Goal: Task Accomplishment & Management: Manage account settings

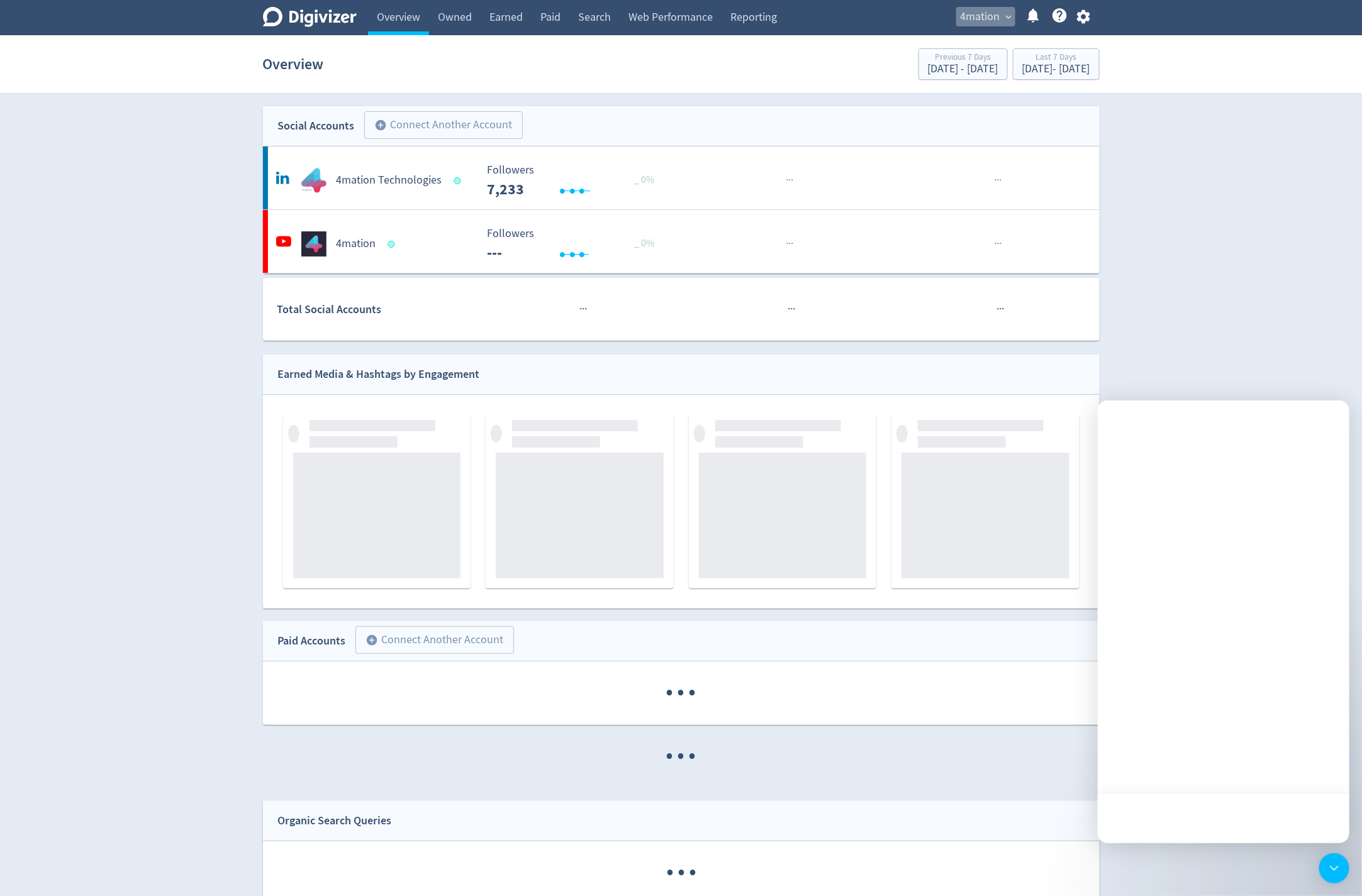
click at [1011, 14] on span "expand_more" at bounding box center [1009, 17] width 11 height 11
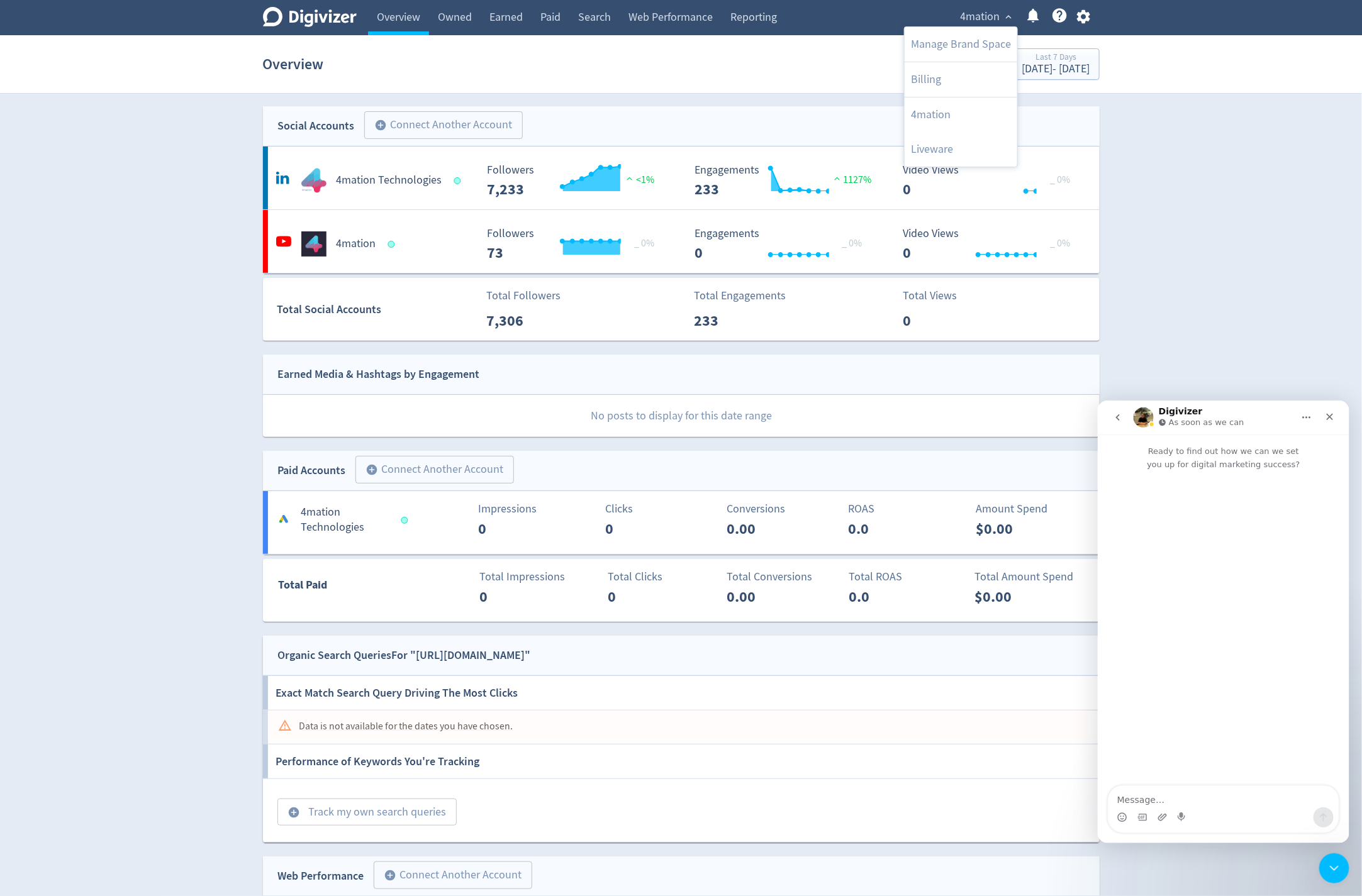
click at [1120, 202] on div at bounding box center [681, 448] width 1362 height 896
click at [1328, 418] on icon "Close" at bounding box center [1329, 416] width 10 height 10
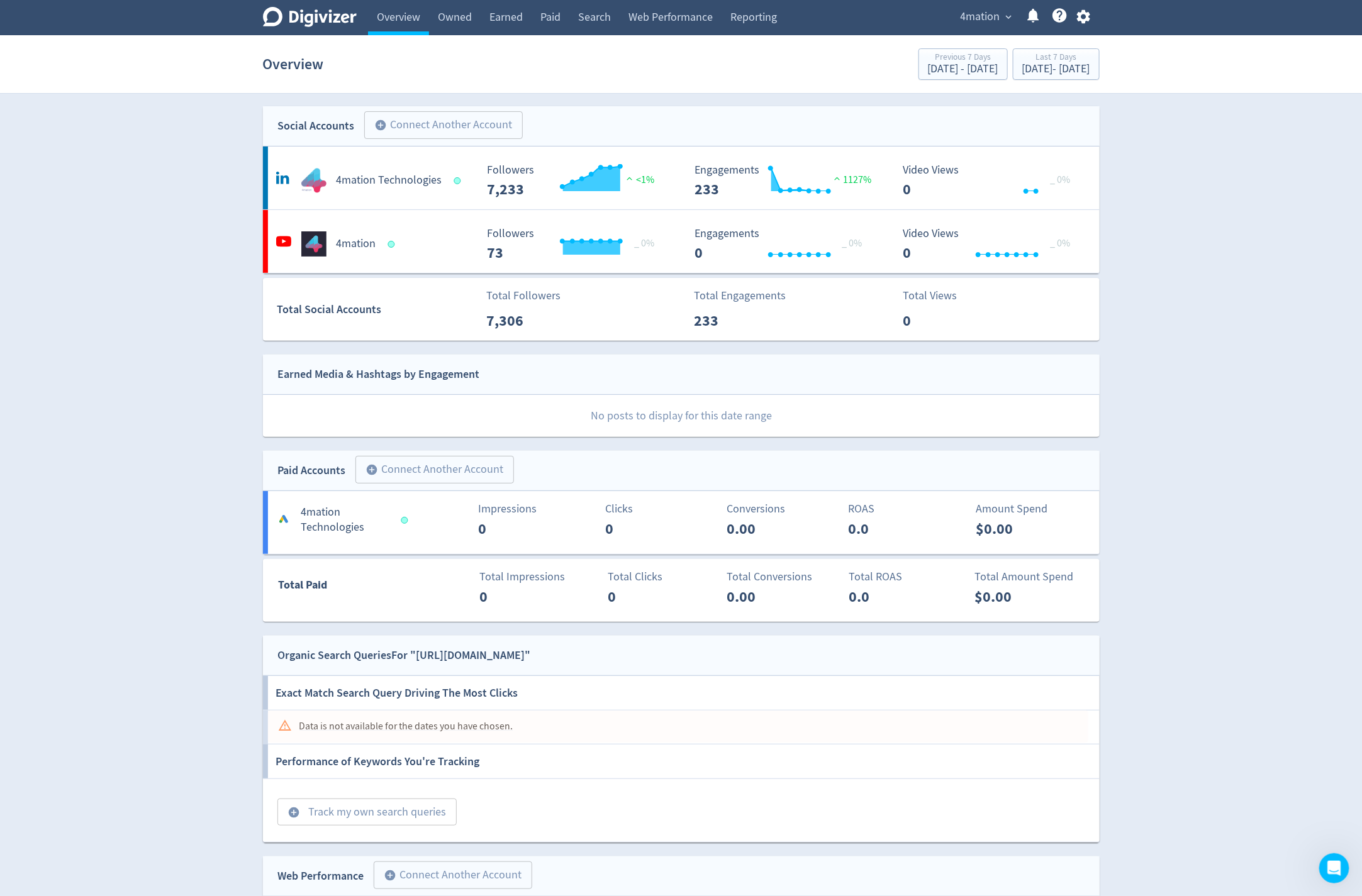
click at [990, 20] on span "4mation" at bounding box center [980, 17] width 40 height 20
click at [962, 49] on link "Manage Brand Space" at bounding box center [961, 44] width 113 height 34
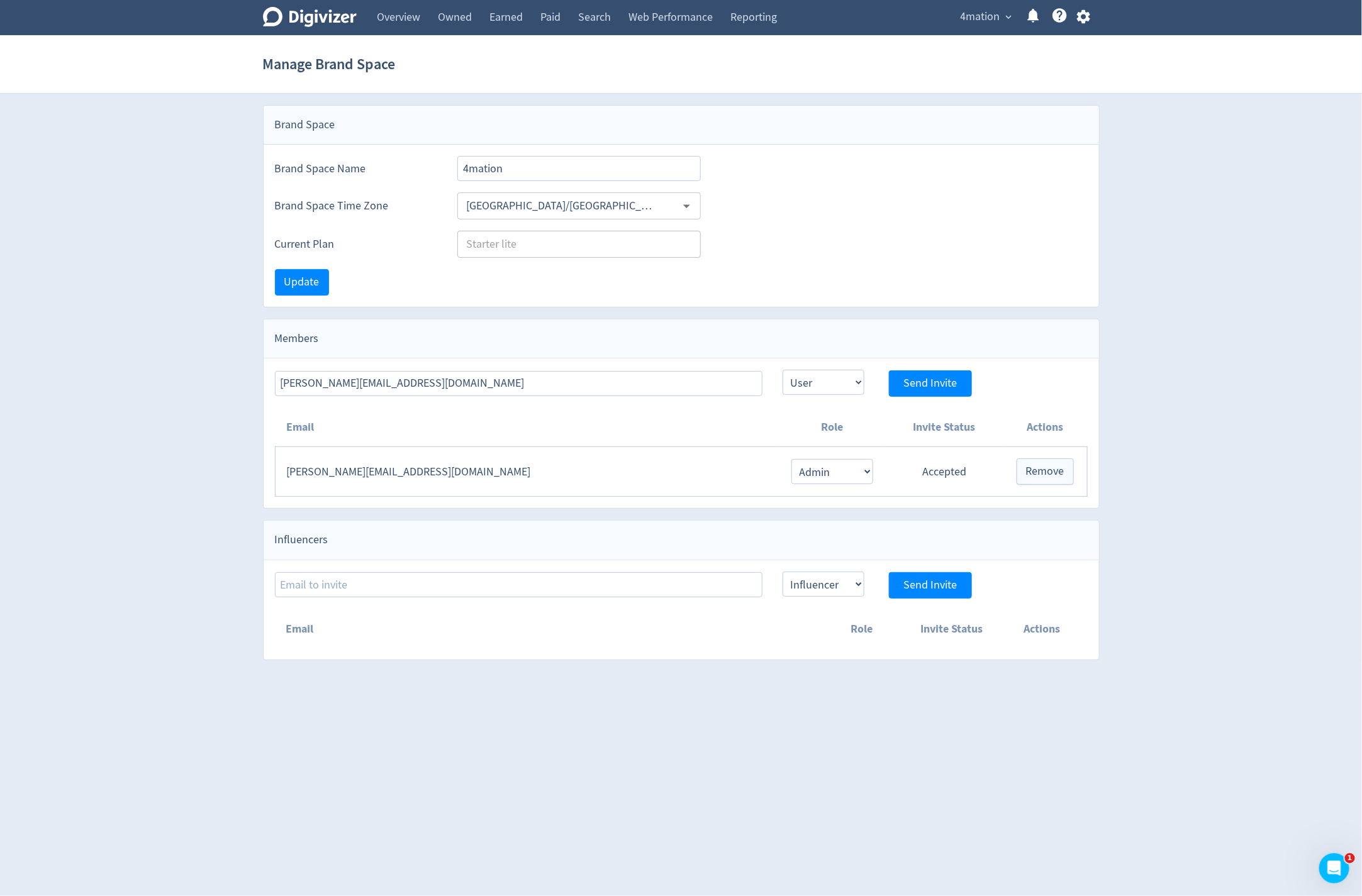
click at [417, 365] on div "[PERSON_NAME][EMAIL_ADDRESS][DOMAIN_NAME] Admin User Send Invite" at bounding box center [681, 377] width 835 height 38
drag, startPoint x: 658, startPoint y: 395, endPoint x: 645, endPoint y: 383, distance: 17.7
click at [657, 397] on div "Email Role Invite Status Actions [PERSON_NAME][EMAIL_ADDRESS][DOMAIN_NAME] Admi…" at bounding box center [681, 453] width 835 height 111
click at [645, 382] on input "[PERSON_NAME][EMAIL_ADDRESS][DOMAIN_NAME]" at bounding box center [518, 383] width 488 height 25
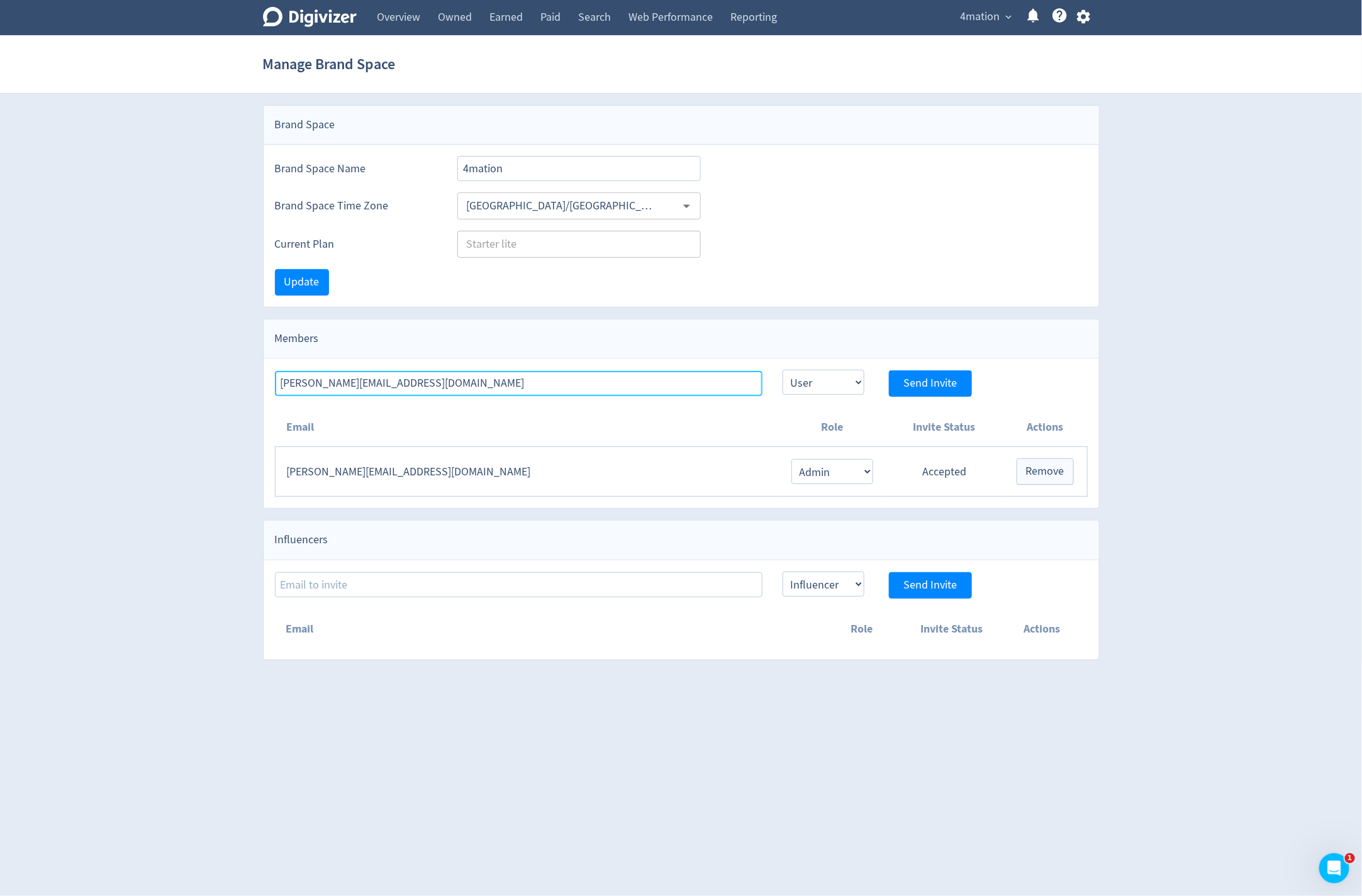
click at [645, 382] on input "[PERSON_NAME][EMAIL_ADDRESS][DOMAIN_NAME]" at bounding box center [518, 383] width 488 height 25
paste input "[EMAIL_ADDRESS][DOMAIN_NAME]"
type input "[EMAIL_ADDRESS][DOMAIN_NAME]"
click at [797, 383] on select "Admin User" at bounding box center [823, 382] width 81 height 25
select select "ADMIN"
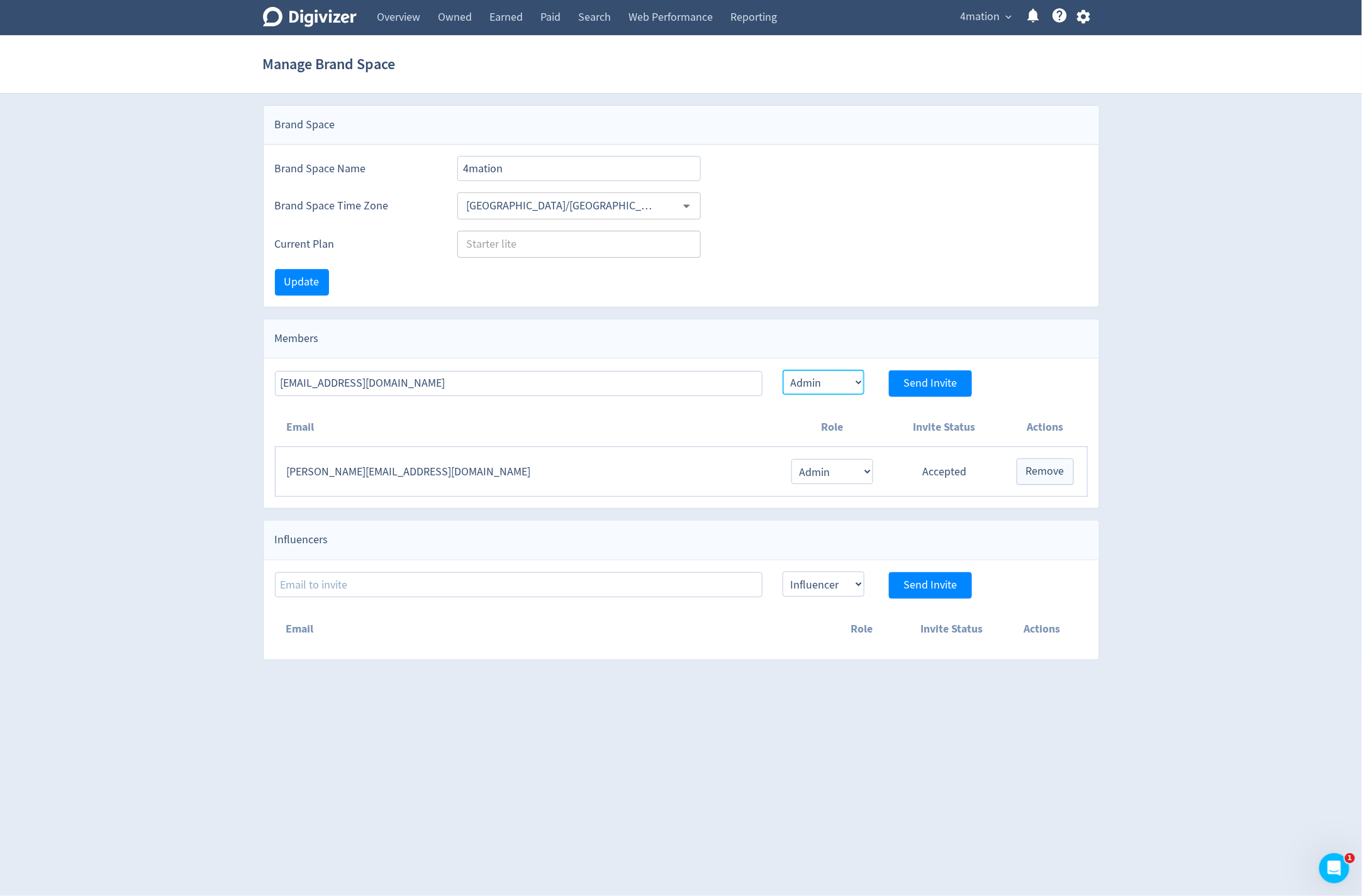
click at [783, 370] on select "Admin User" at bounding box center [823, 382] width 81 height 25
click at [931, 380] on span "Send Invite" at bounding box center [930, 383] width 53 height 11
click at [982, 16] on span "4mation" at bounding box center [980, 17] width 40 height 20
select select "USER"
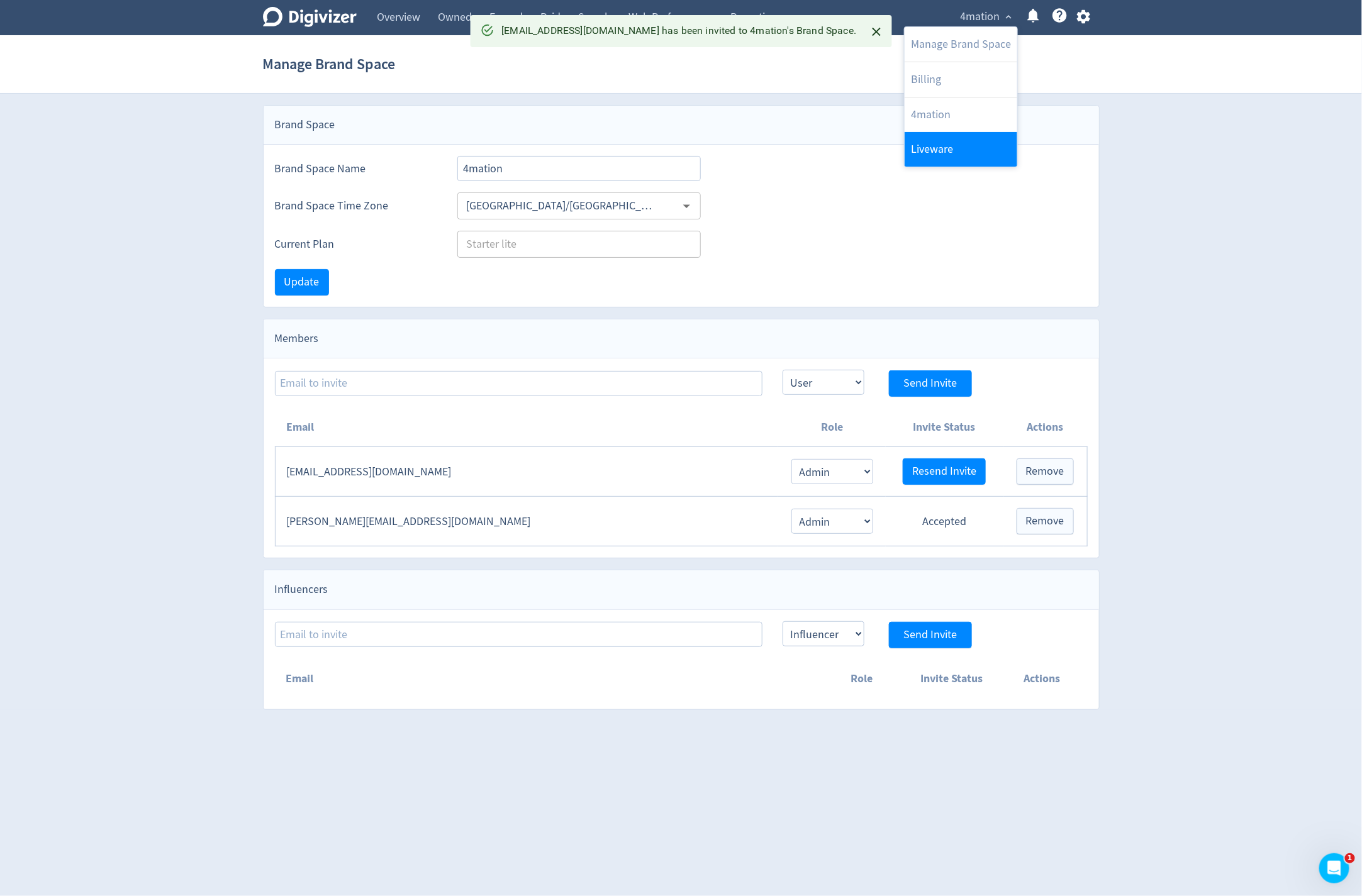
click at [950, 142] on link "Liveware" at bounding box center [961, 149] width 113 height 34
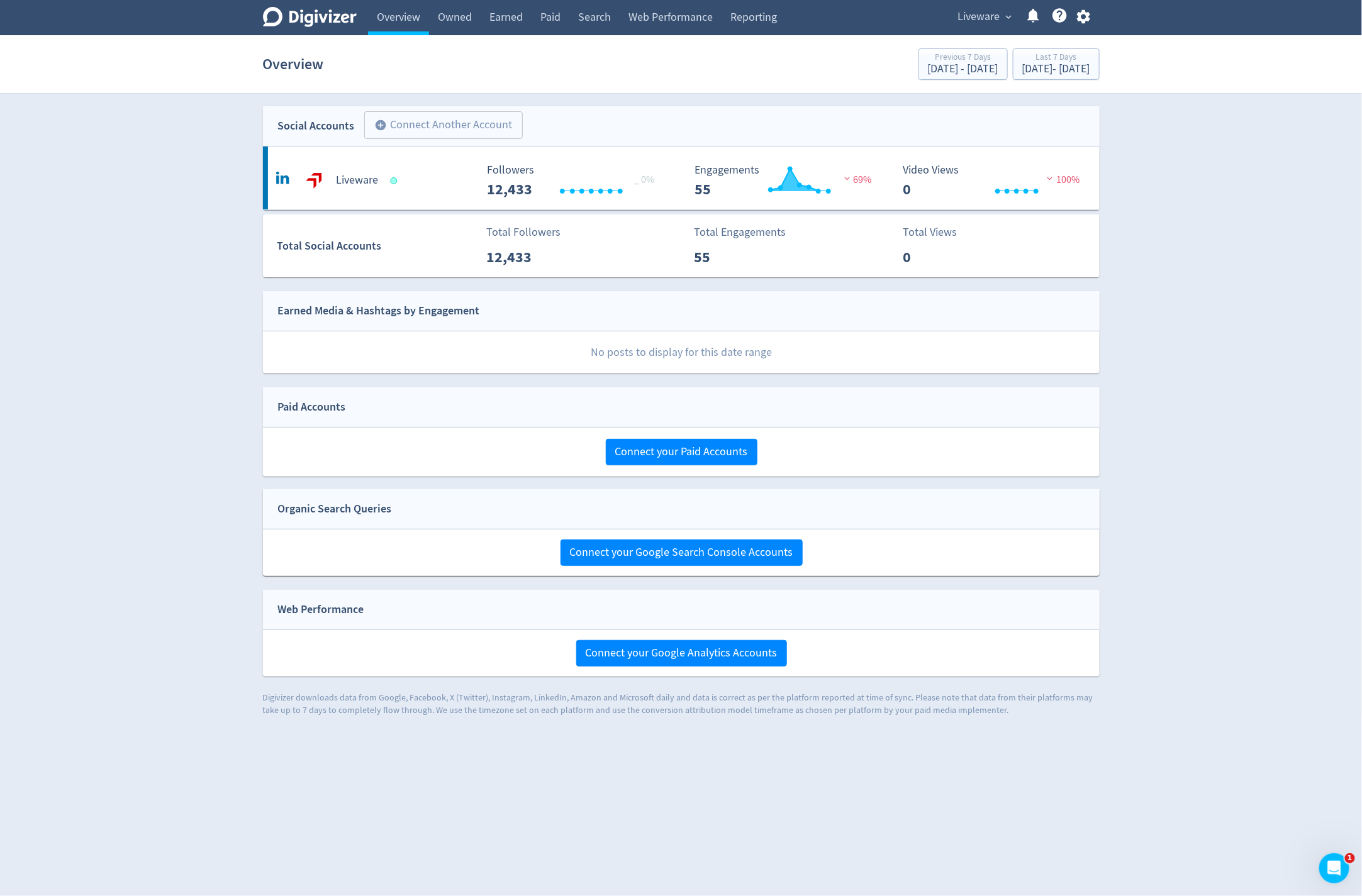
click at [992, 19] on span "Liveware" at bounding box center [979, 17] width 42 height 20
click at [960, 49] on link "Manage Brand Space" at bounding box center [961, 44] width 113 height 34
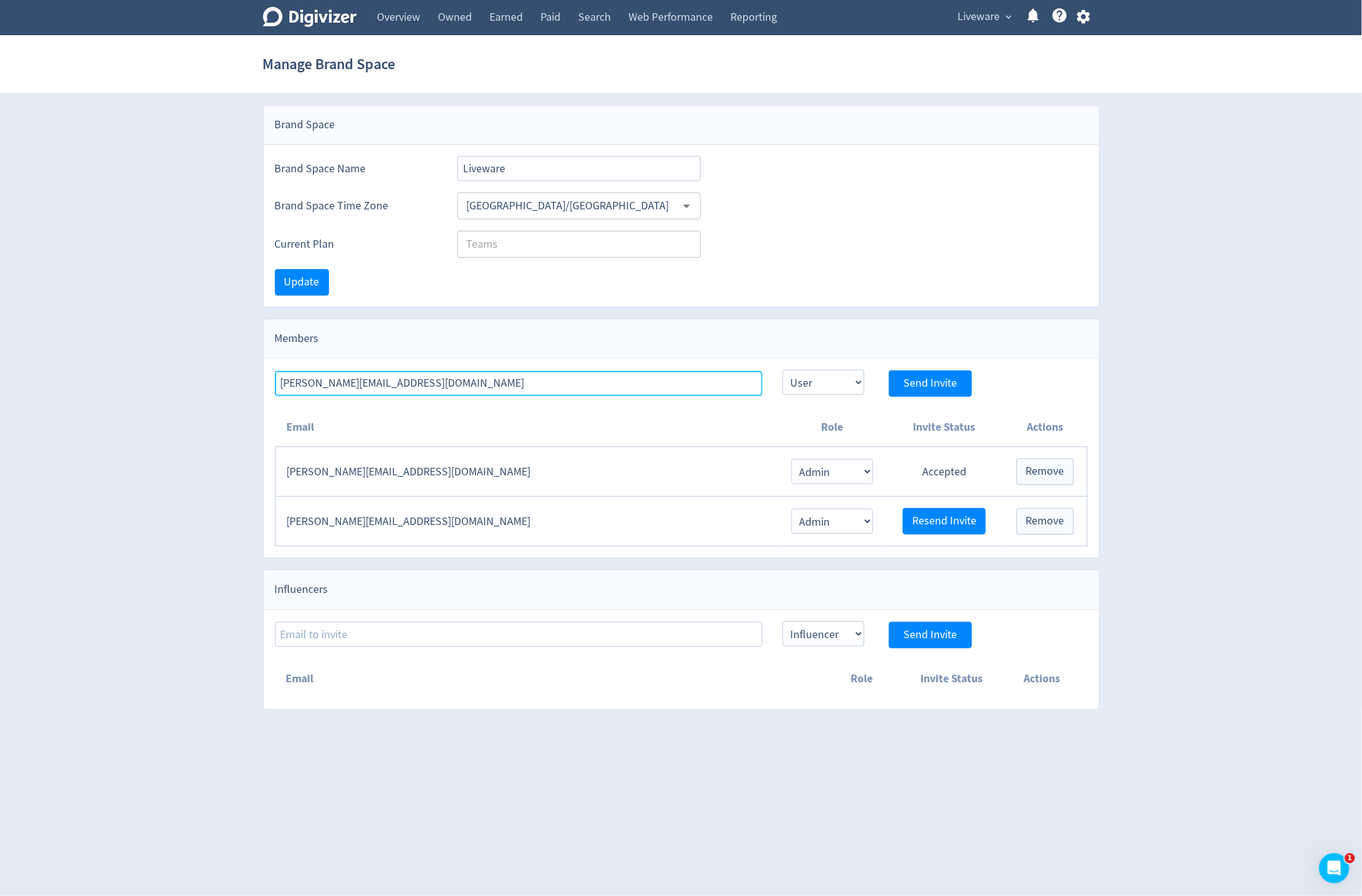
click at [626, 371] on input "[PERSON_NAME][EMAIL_ADDRESS][DOMAIN_NAME]" at bounding box center [518, 383] width 488 height 25
paste input "[EMAIL_ADDRESS][DOMAIN_NAME]"
type input "[EMAIL_ADDRESS][DOMAIN_NAME]"
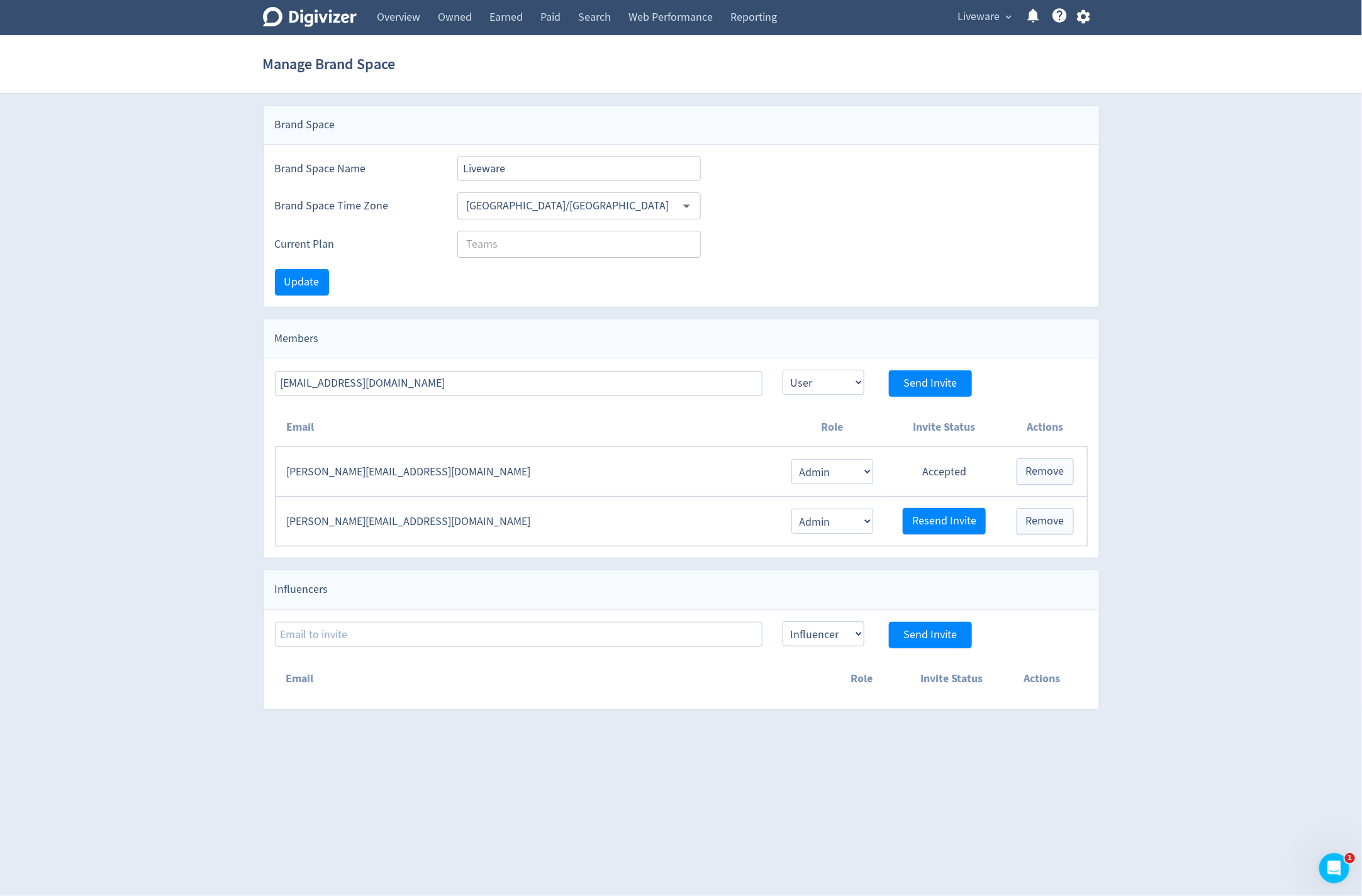
click at [866, 383] on div "[EMAIL_ADDRESS][DOMAIN_NAME] Admin User Send Invite" at bounding box center [681, 383] width 813 height 27
click at [826, 382] on select "Admin User" at bounding box center [823, 382] width 81 height 25
select select "ADMIN"
click at [783, 370] on select "Admin User" at bounding box center [823, 382] width 81 height 25
click at [893, 373] on button "Send Invite" at bounding box center [930, 383] width 83 height 27
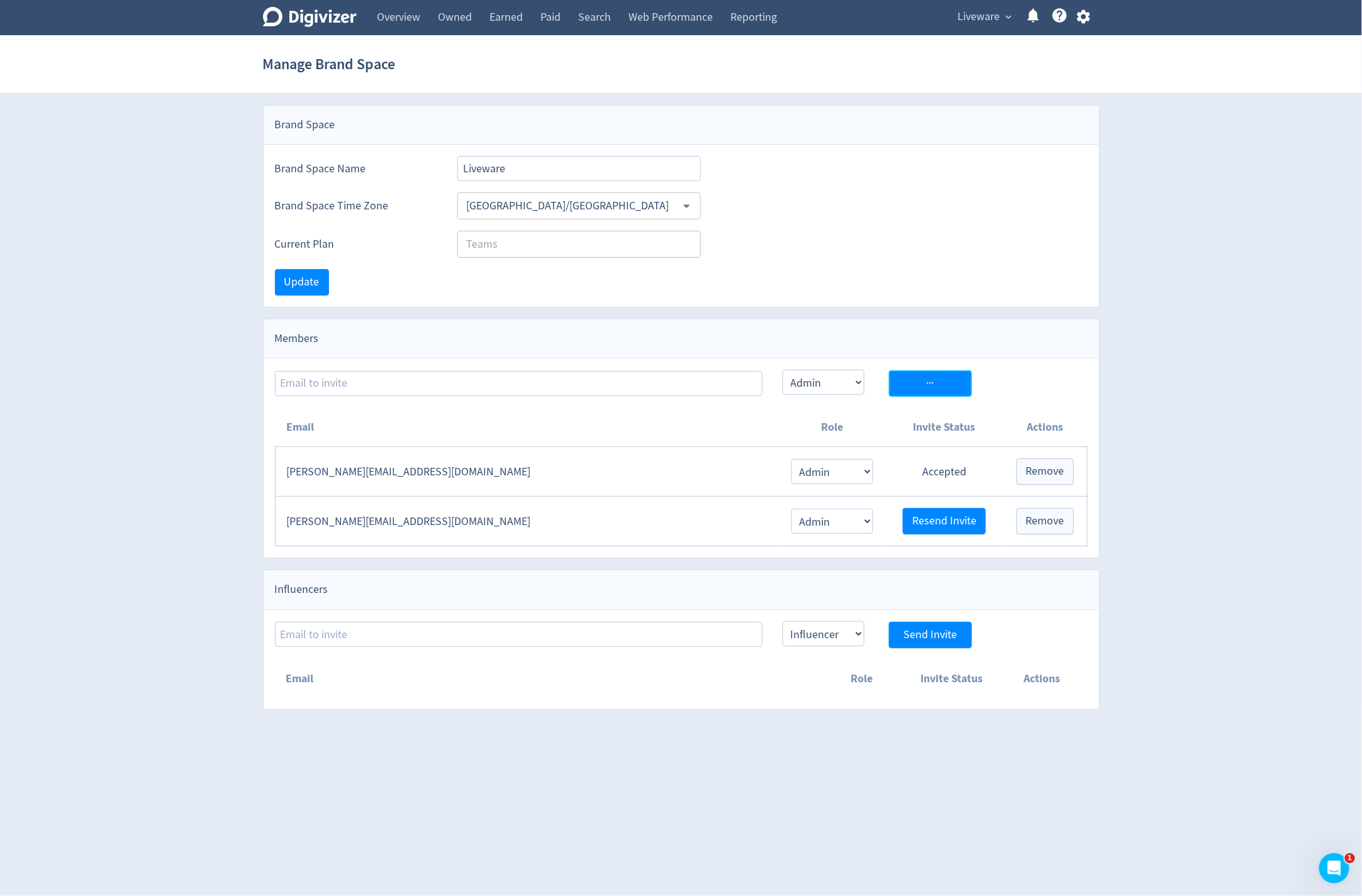
select select "USER"
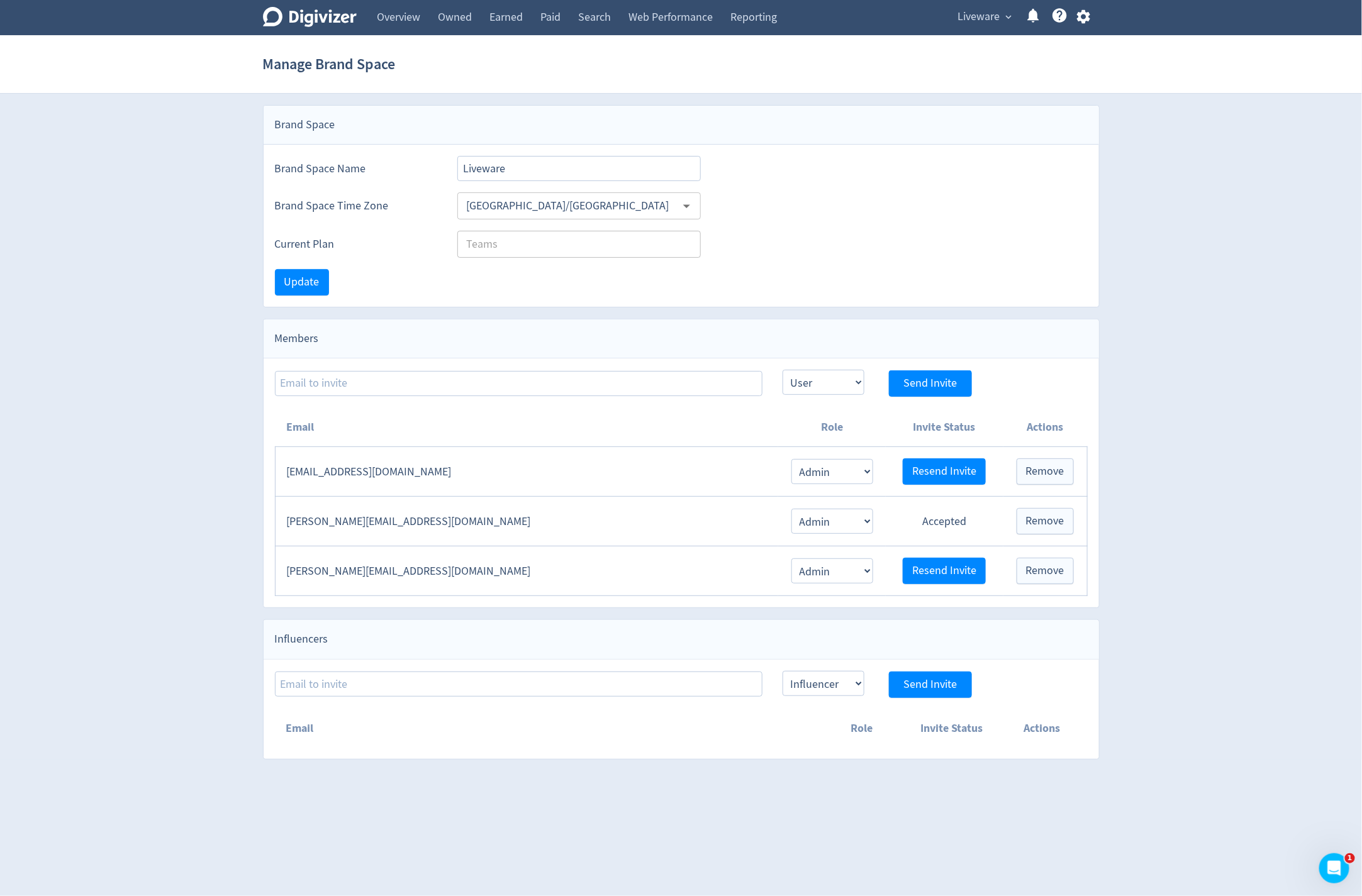
click at [301, 20] on icon at bounding box center [310, 17] width 94 height 20
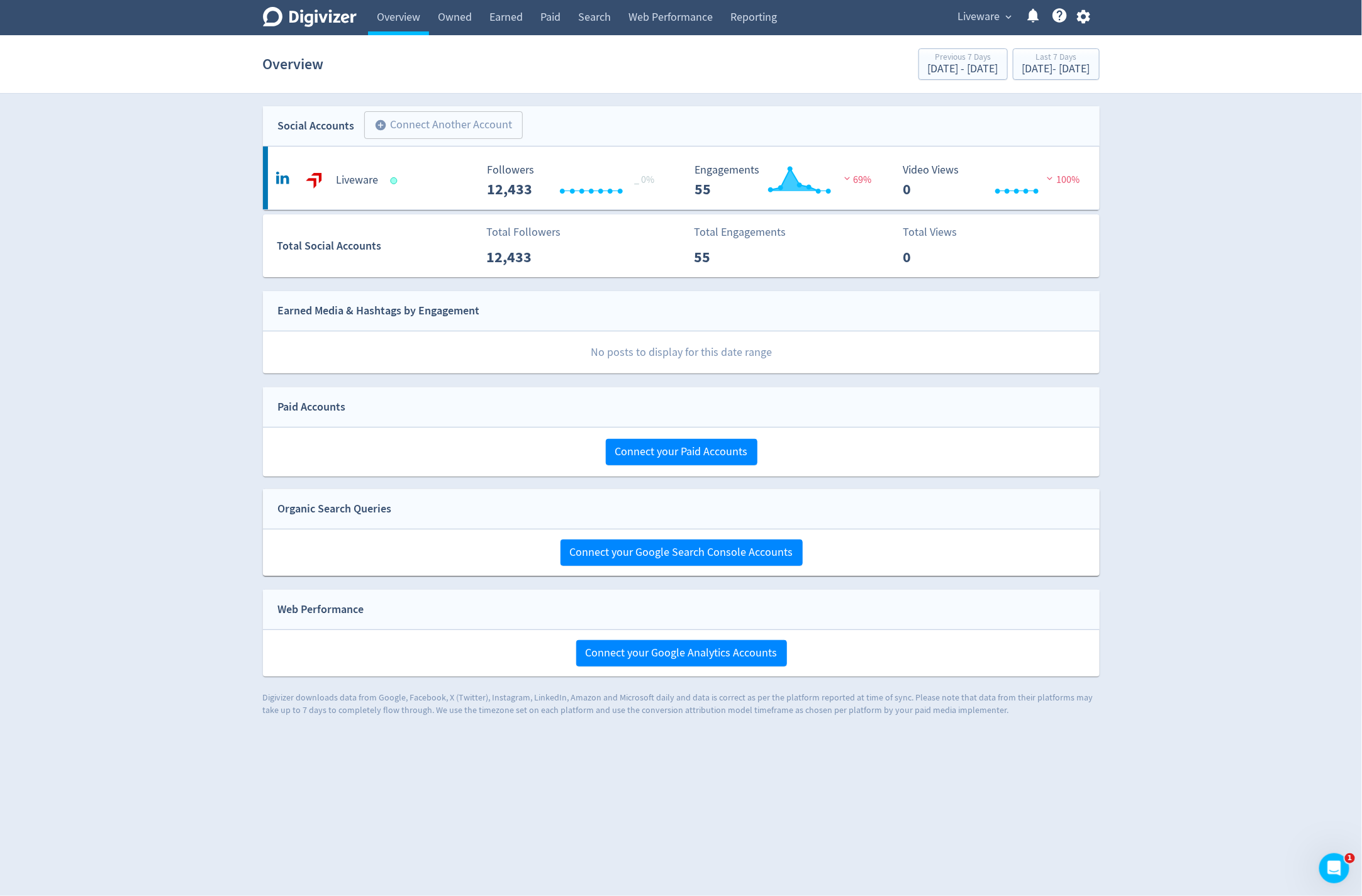
click at [1087, 14] on icon "button" at bounding box center [1083, 17] width 13 height 14
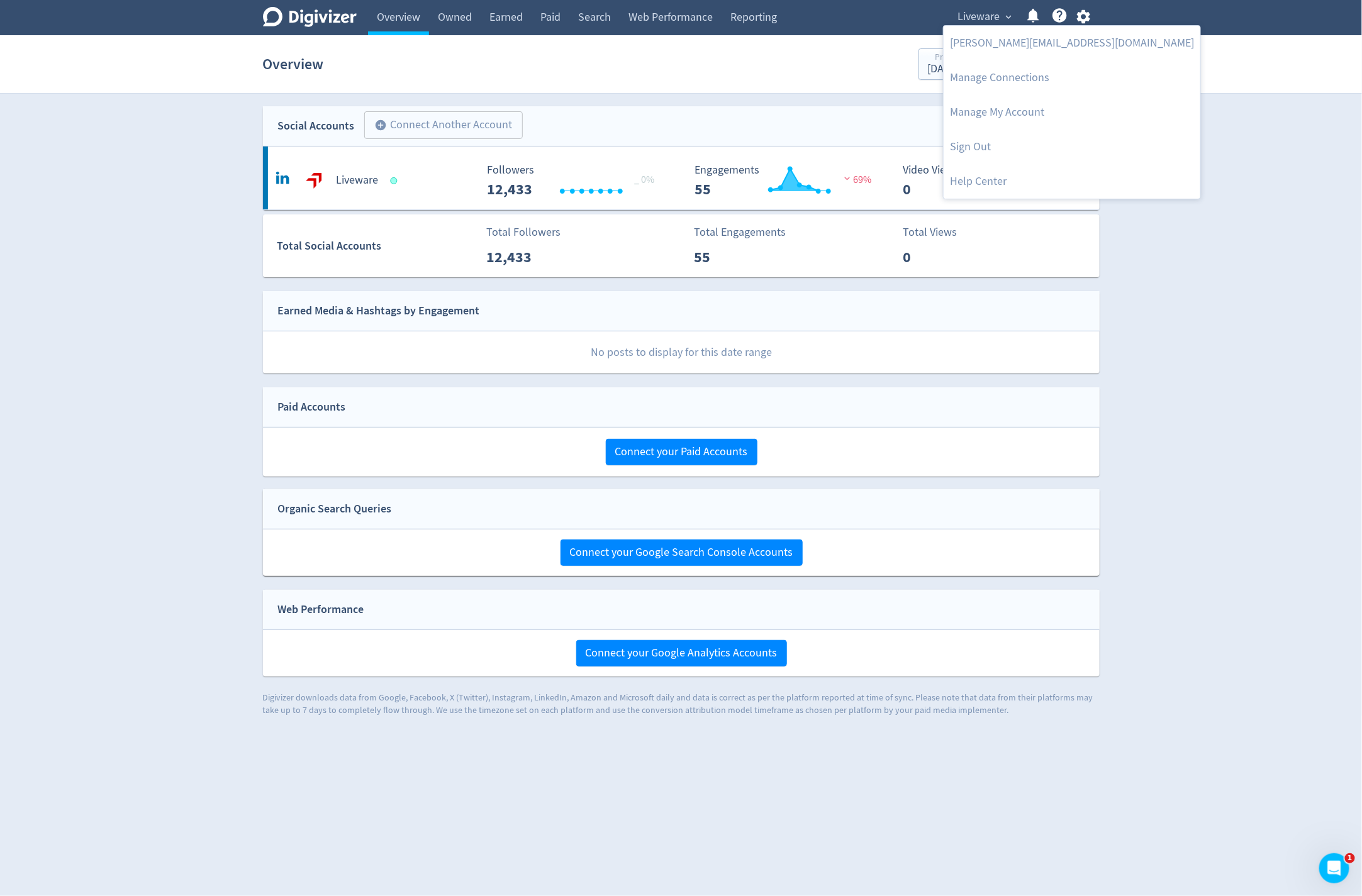
click at [1087, 14] on div at bounding box center [681, 448] width 1362 height 896
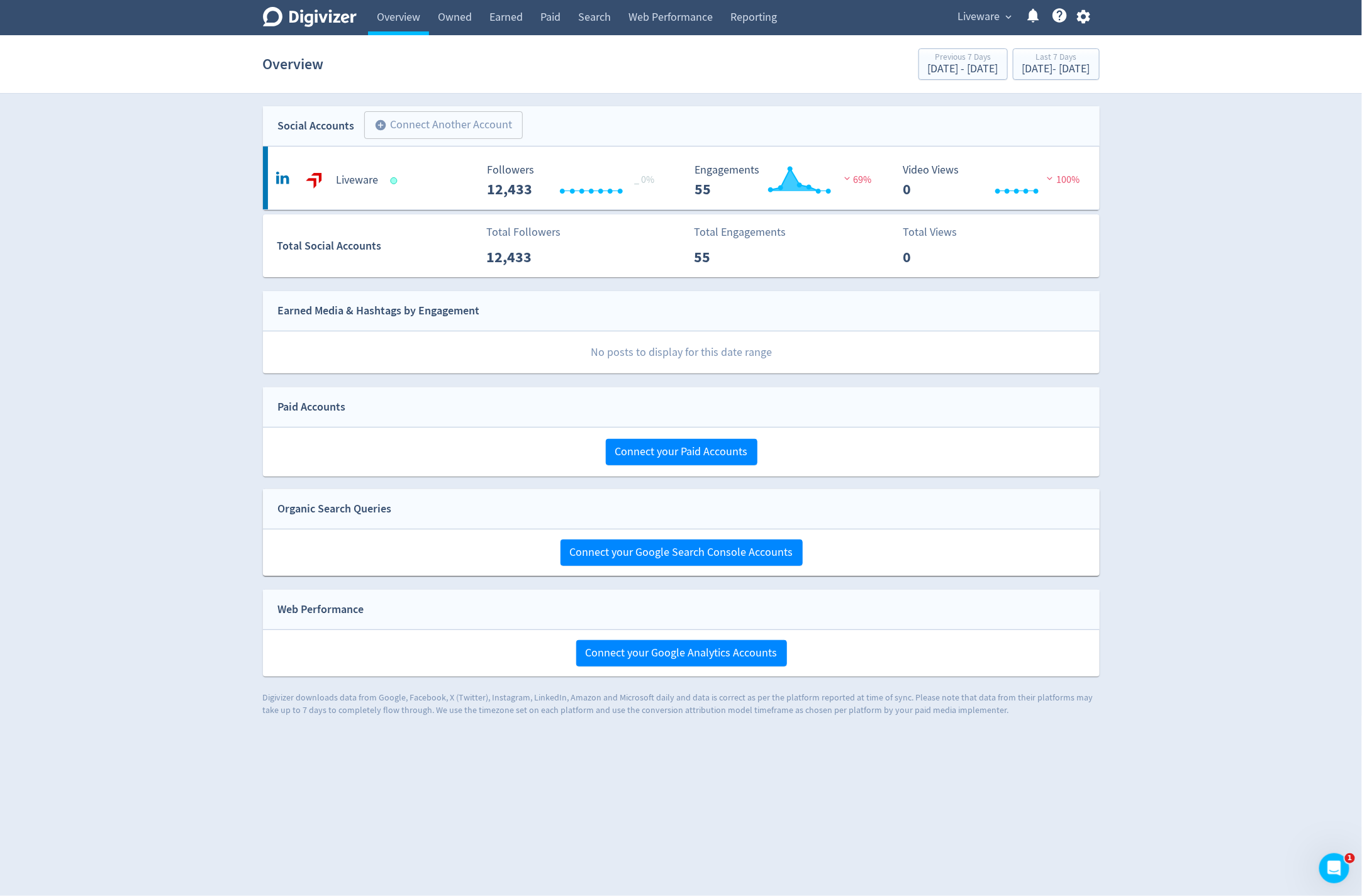
click at [975, 30] on div "Liveware expand_more Help Center - Searchable support on using Digivizer" at bounding box center [1022, 17] width 155 height 35
click at [975, 26] on span "Liveware" at bounding box center [979, 17] width 42 height 20
click at [709, 73] on div at bounding box center [681, 448] width 1362 height 896
click at [1007, 24] on button "Liveware expand_more" at bounding box center [984, 17] width 62 height 20
click at [960, 77] on link "4mation" at bounding box center [961, 79] width 113 height 34
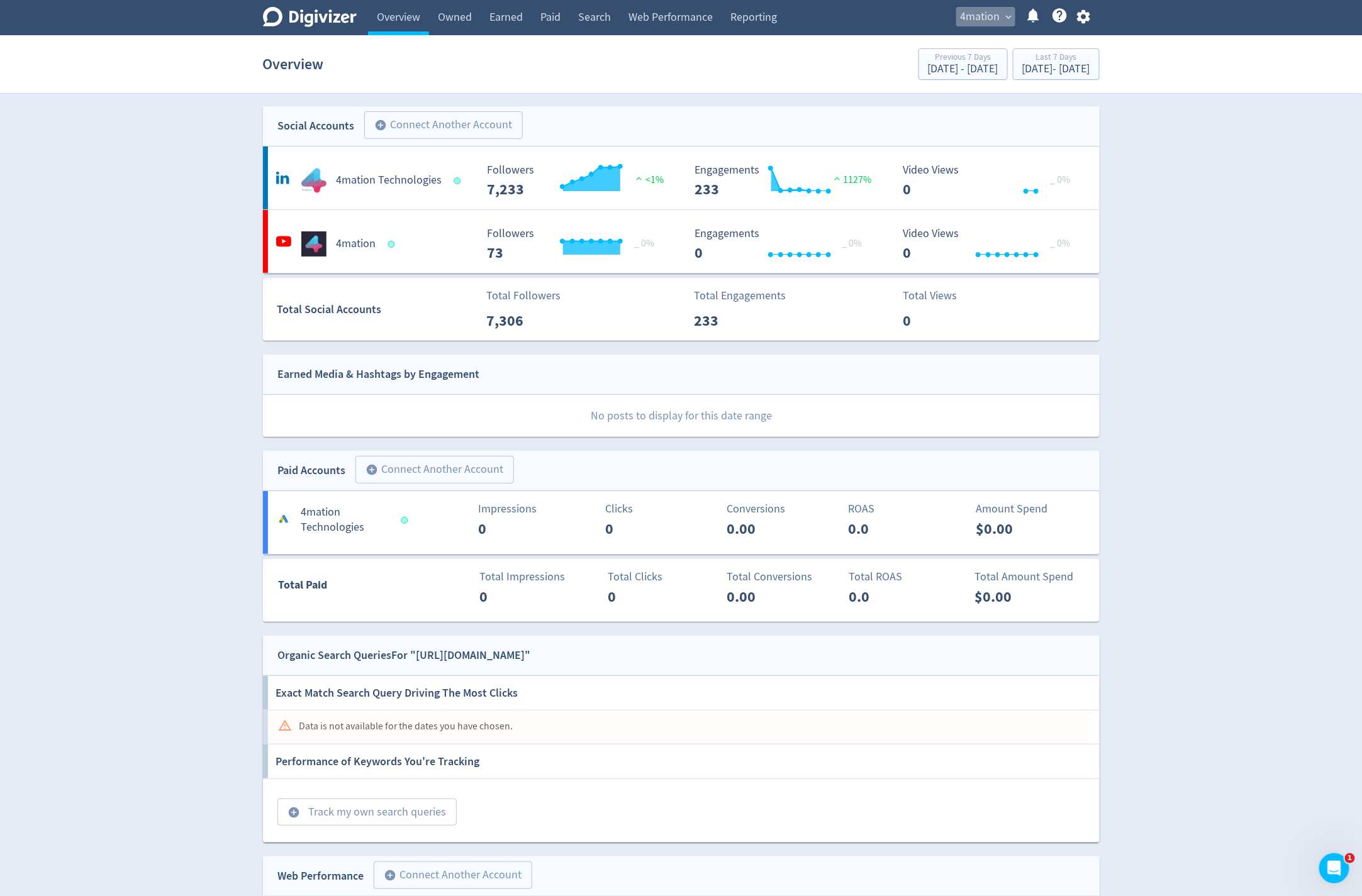
click at [1010, 17] on span "expand_more" at bounding box center [1009, 17] width 11 height 11
click at [932, 139] on link "Liveware" at bounding box center [961, 149] width 113 height 34
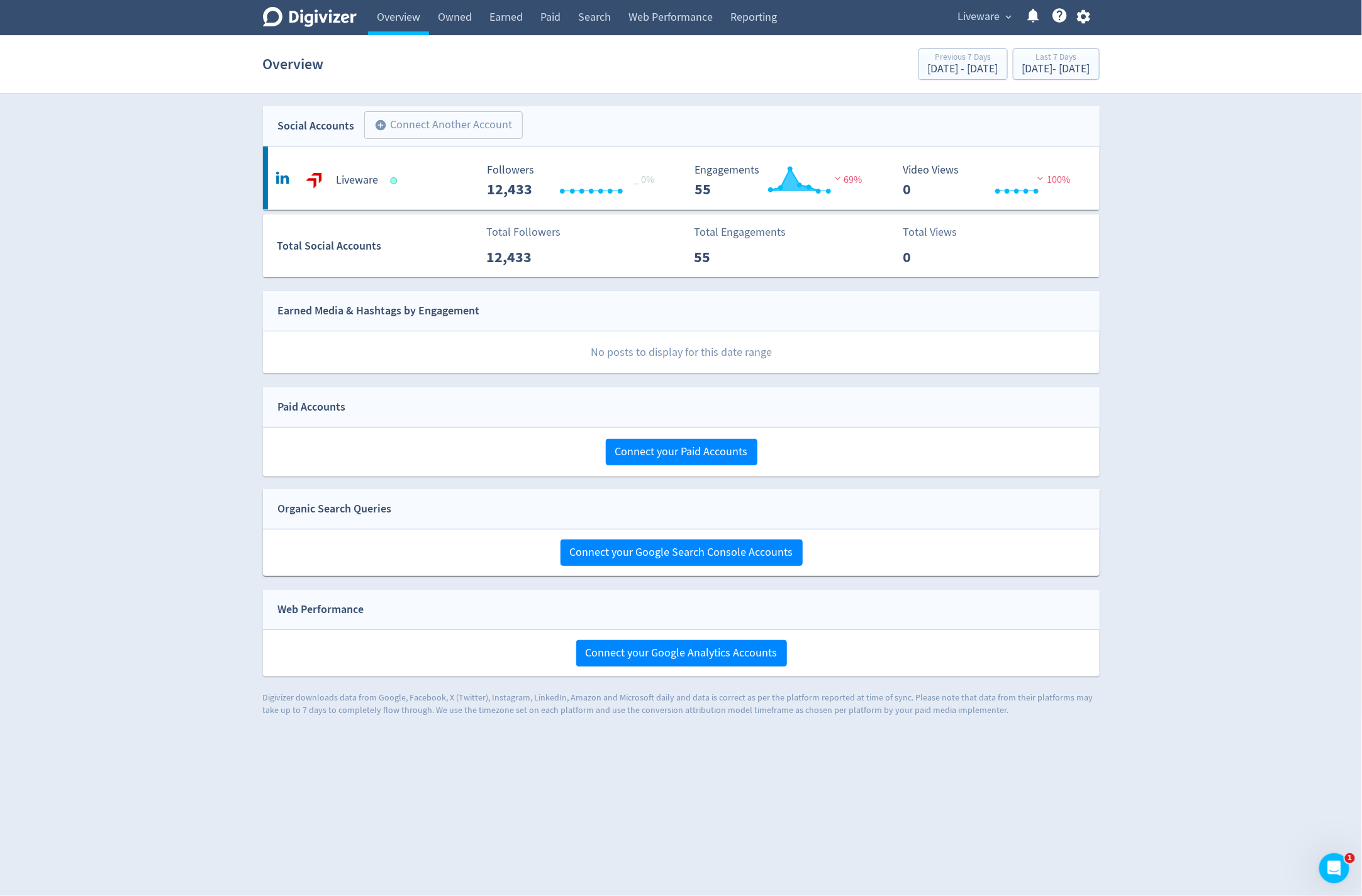
click at [998, 24] on span "Liveware" at bounding box center [979, 17] width 42 height 20
click at [966, 50] on link "Manage Brand Space" at bounding box center [961, 44] width 113 height 34
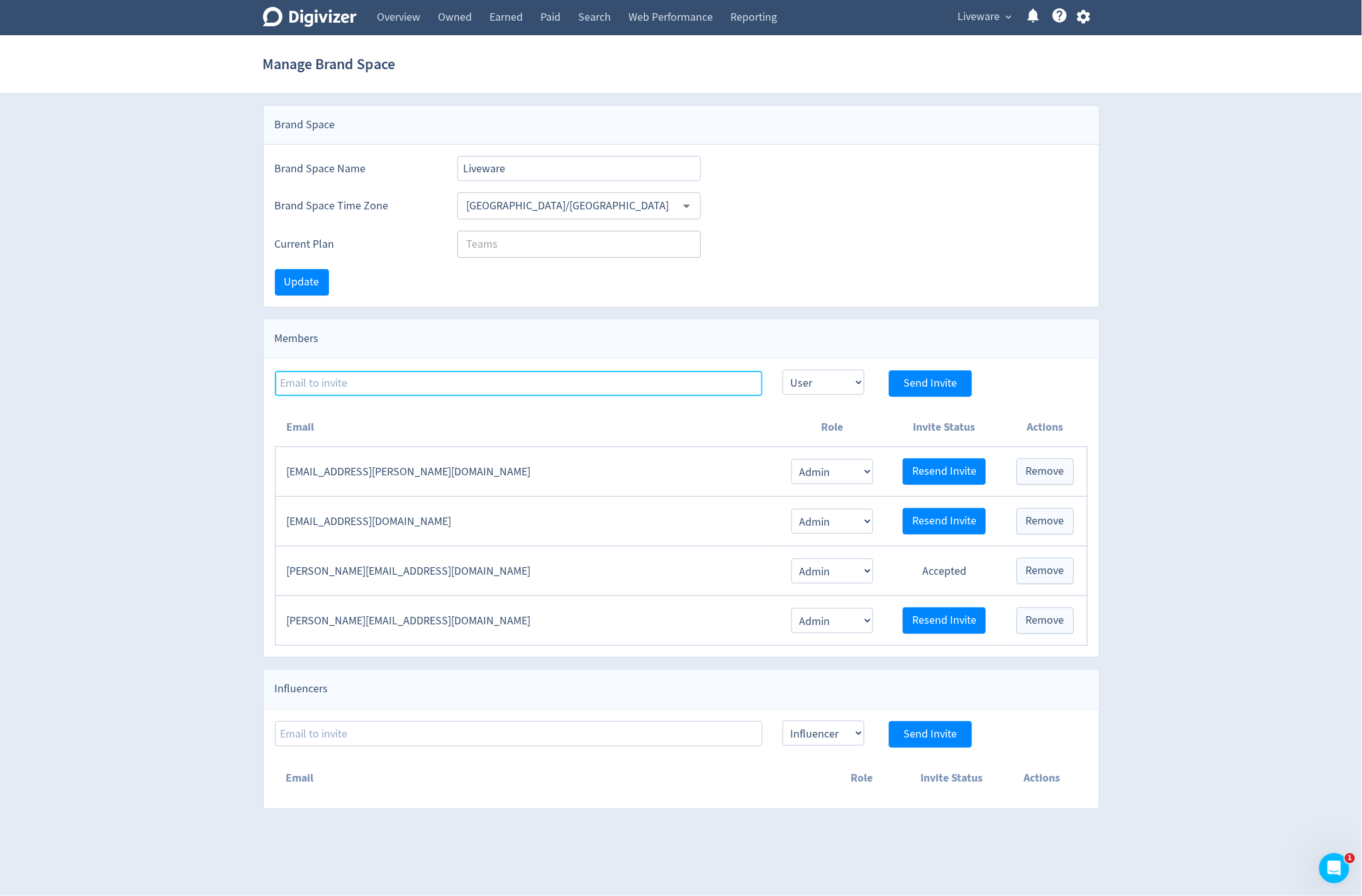
type input "[PERSON_NAME][EMAIL_ADDRESS][DOMAIN_NAME]"
click at [985, 17] on span "Liveware" at bounding box center [979, 17] width 42 height 20
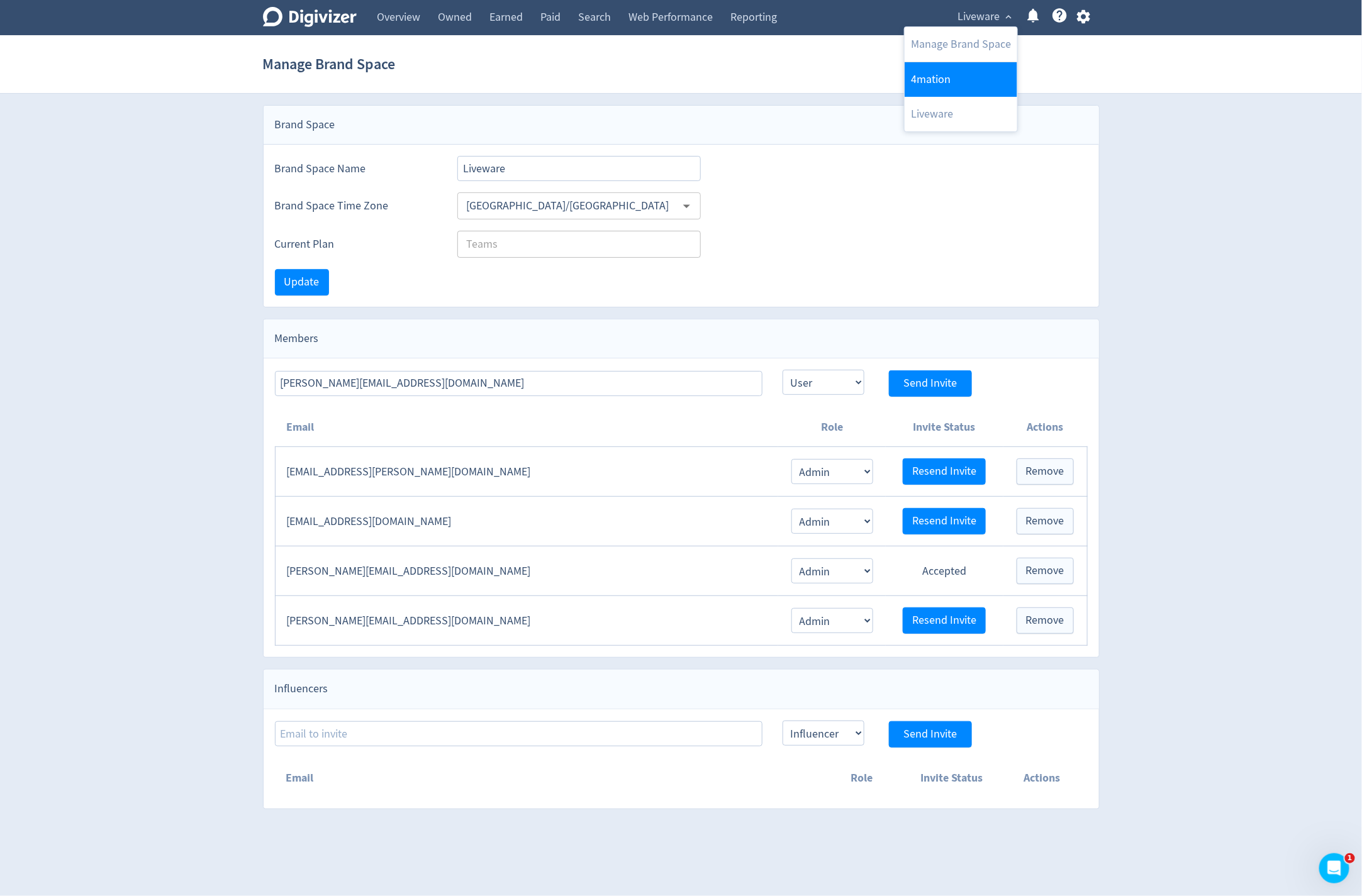
click at [939, 82] on link "4mation" at bounding box center [961, 79] width 113 height 34
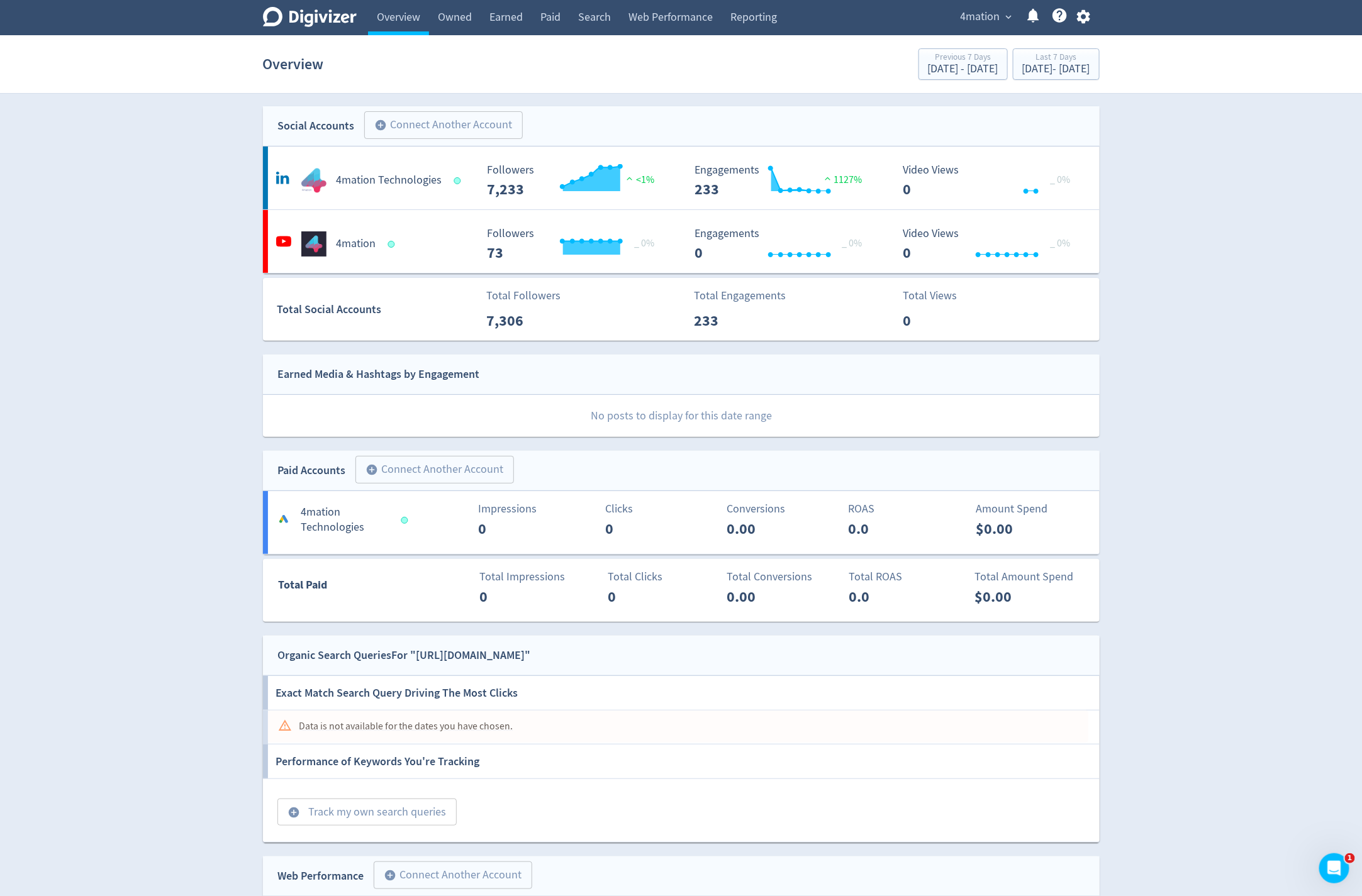
click at [985, 24] on span "4mation" at bounding box center [980, 17] width 40 height 20
click at [962, 46] on link "Manage Brand Space" at bounding box center [961, 44] width 113 height 34
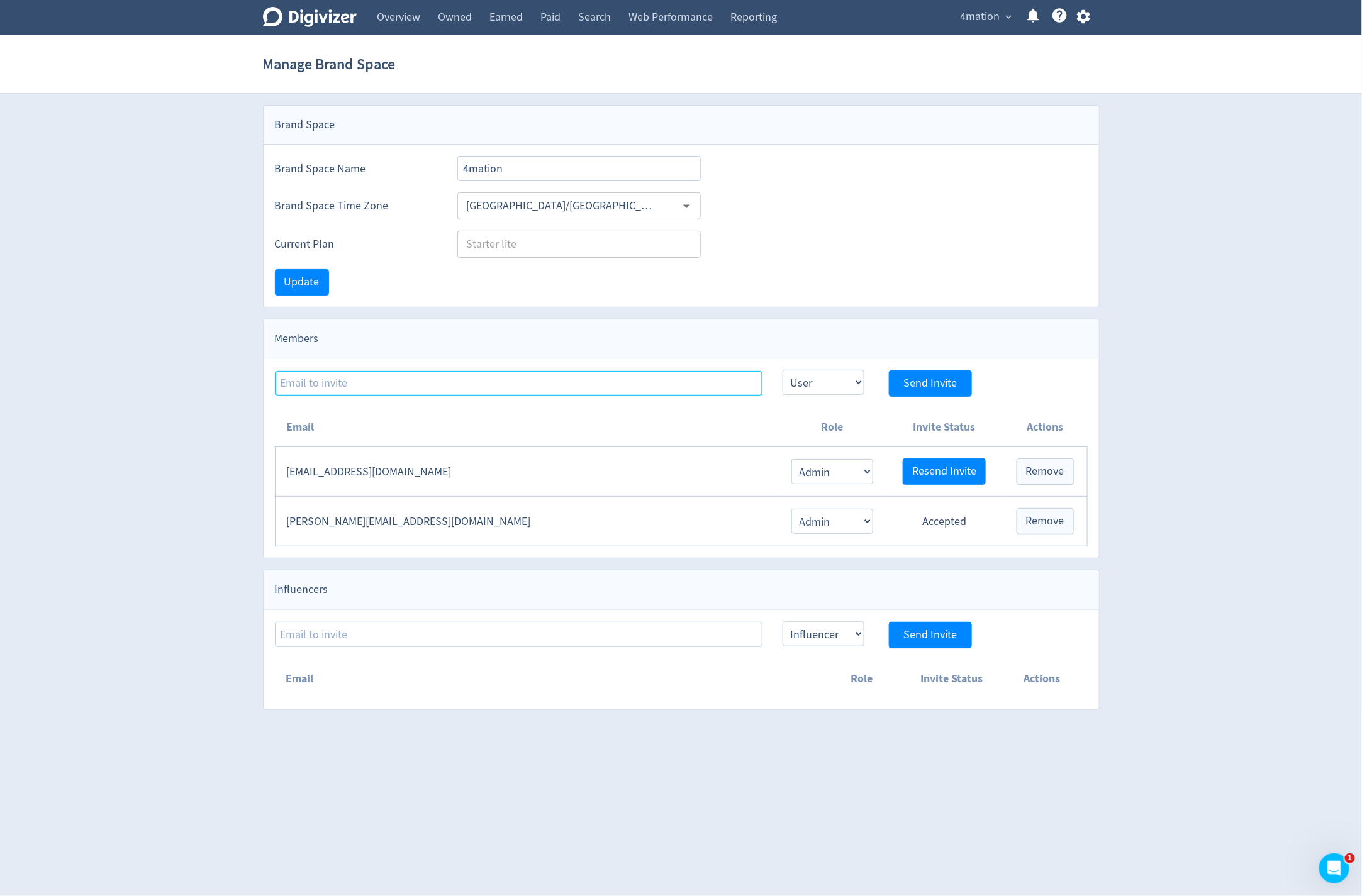
type input "[PERSON_NAME][EMAIL_ADDRESS][DOMAIN_NAME]"
click at [990, 27] on div "4mation expand_more Help Center - Searchable support on using Digivizer" at bounding box center [1023, 17] width 153 height 35
click at [998, 20] on span "4mation" at bounding box center [980, 17] width 40 height 20
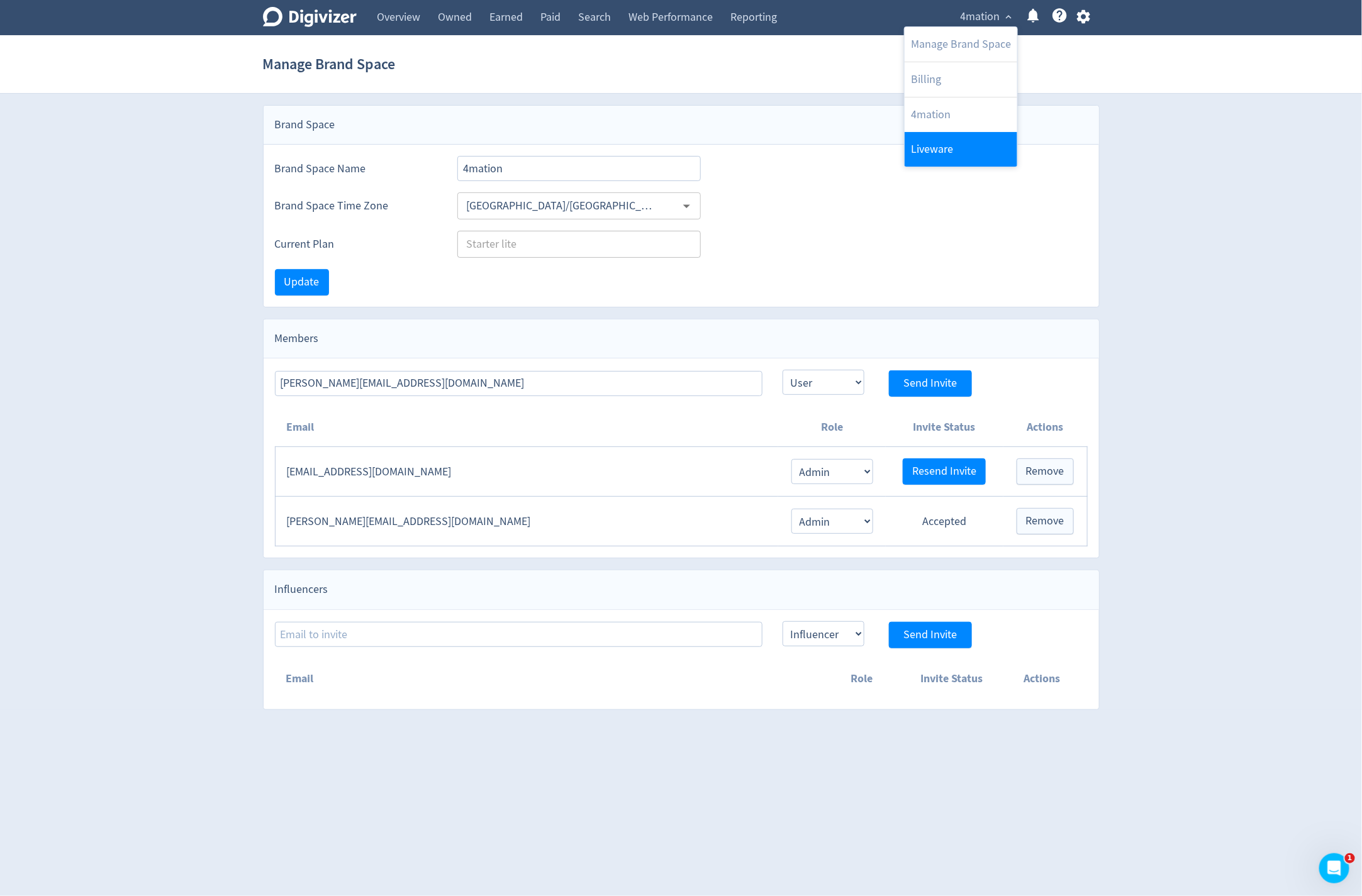
click at [953, 135] on link "Liveware" at bounding box center [961, 149] width 113 height 34
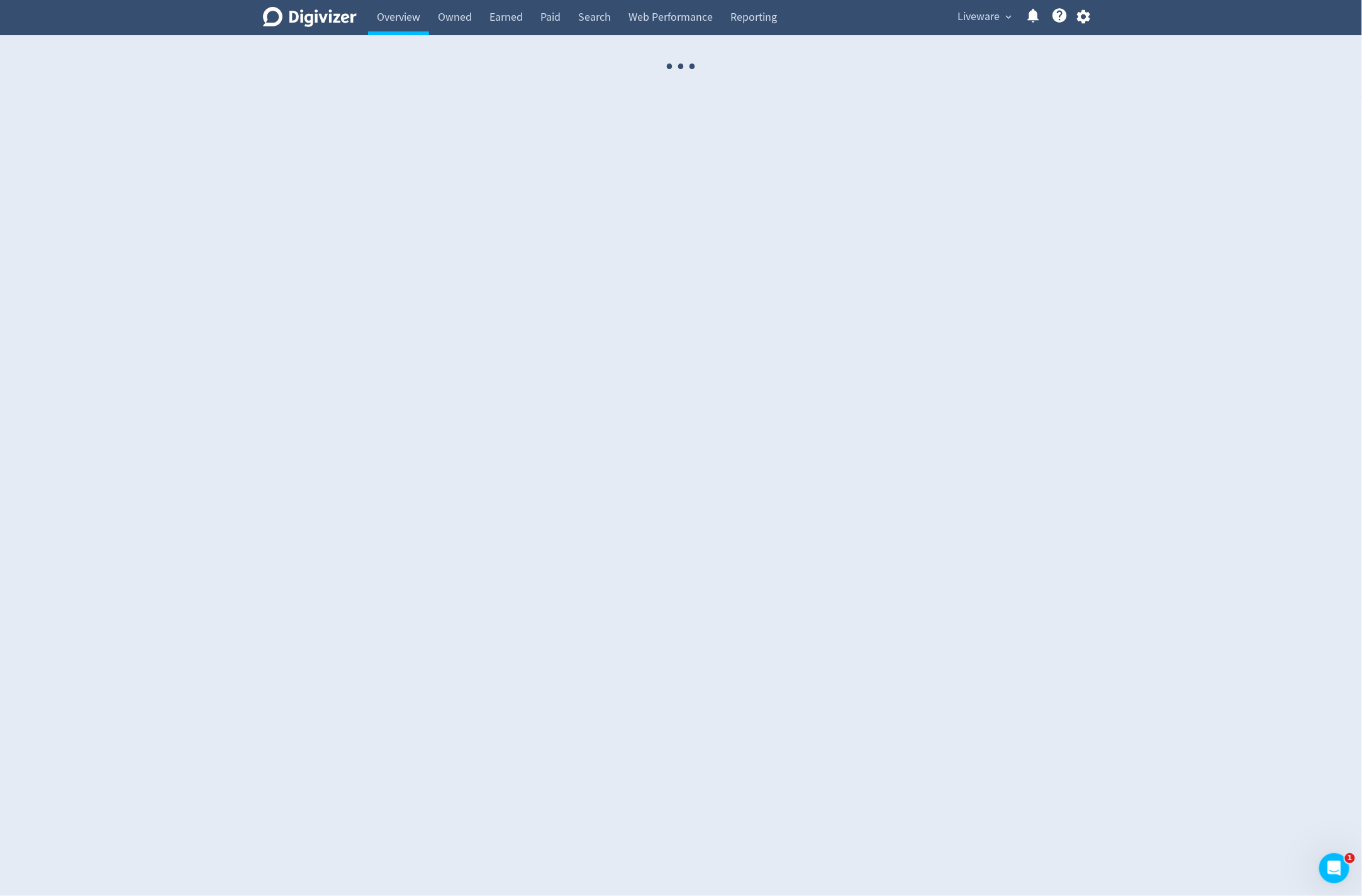
click at [997, 16] on span "Liveware" at bounding box center [979, 17] width 42 height 20
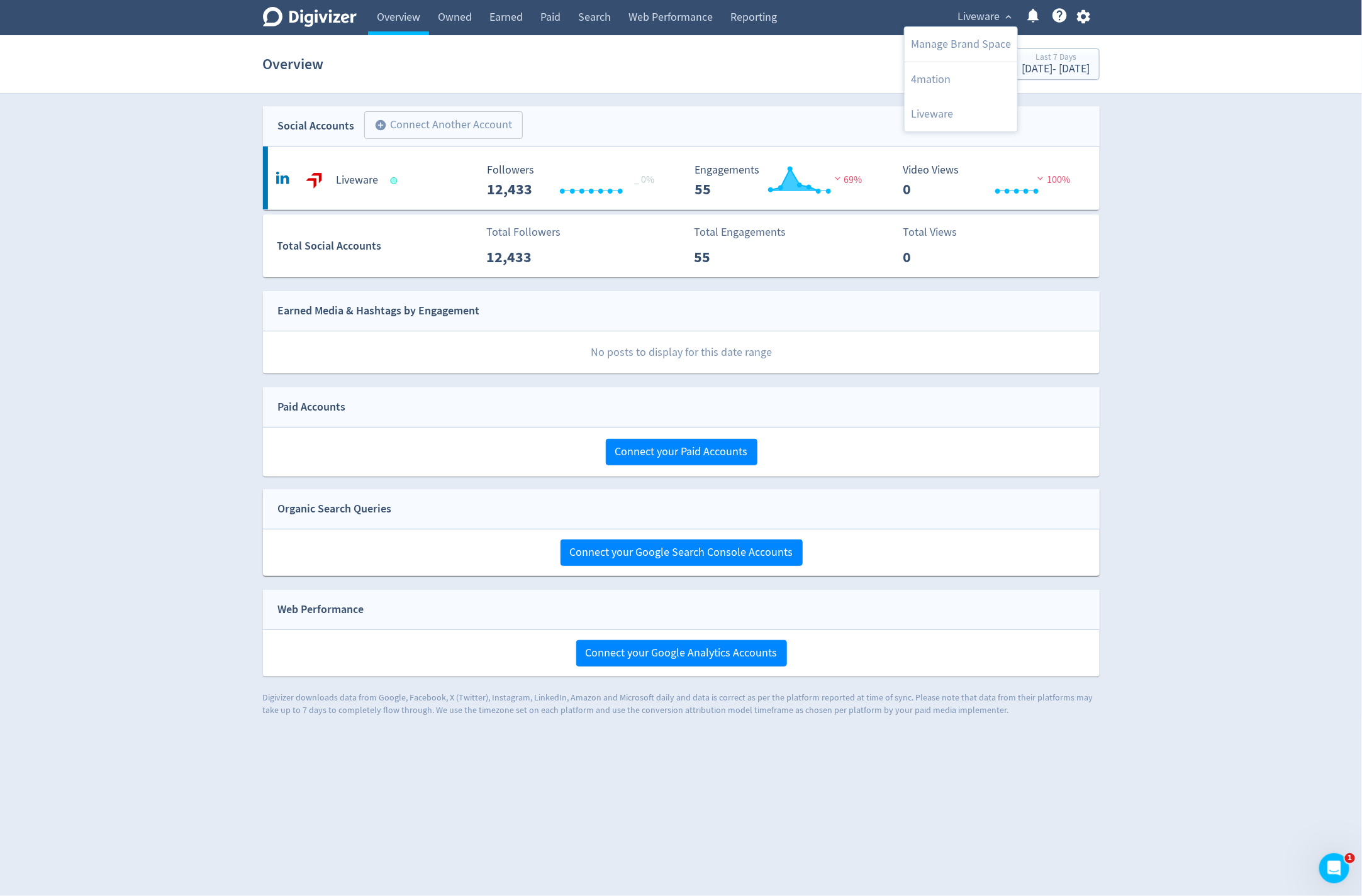
click at [1128, 122] on div at bounding box center [681, 448] width 1362 height 896
click at [994, 15] on span "Liveware" at bounding box center [979, 17] width 42 height 20
click at [942, 81] on link "4mation" at bounding box center [961, 79] width 113 height 34
click at [985, 20] on span "Liveware" at bounding box center [979, 17] width 42 height 20
click at [937, 80] on link "4mation" at bounding box center [961, 79] width 113 height 34
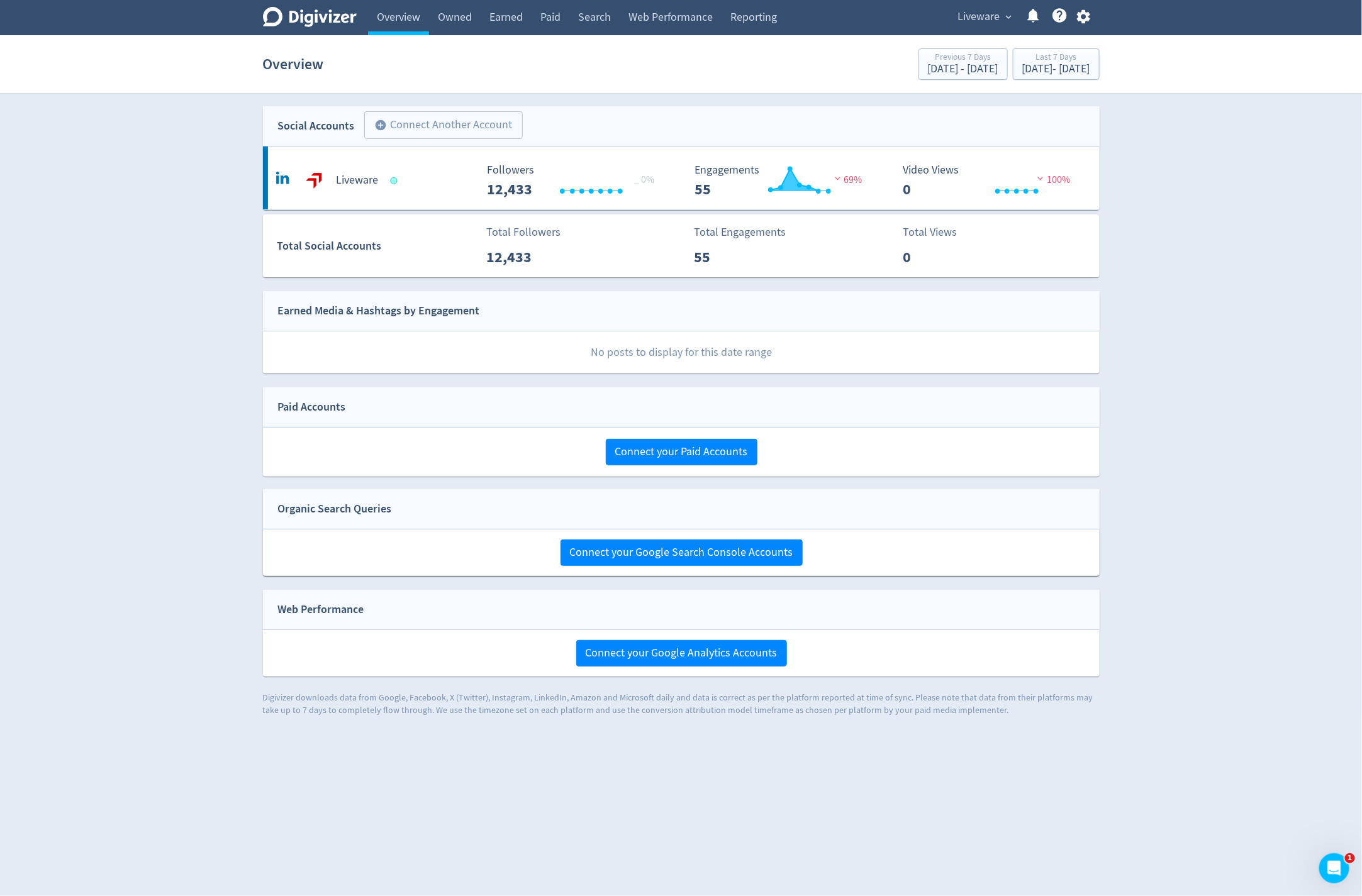
click at [982, 11] on span "Liveware" at bounding box center [979, 17] width 42 height 20
click at [970, 71] on link "4mation" at bounding box center [961, 79] width 113 height 34
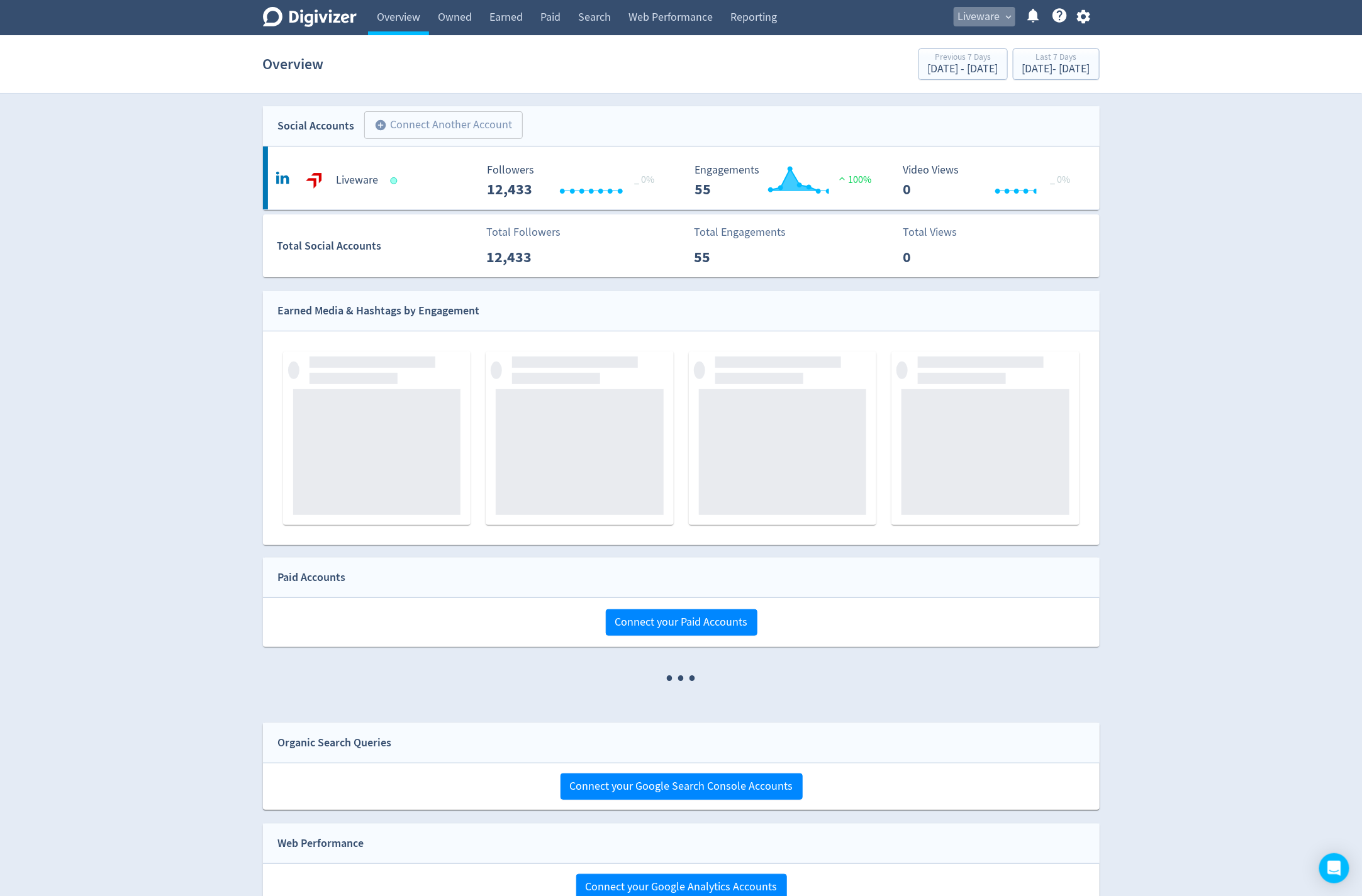
click at [977, 16] on span "Liveware" at bounding box center [979, 17] width 42 height 20
click at [977, 16] on div at bounding box center [681, 448] width 1362 height 896
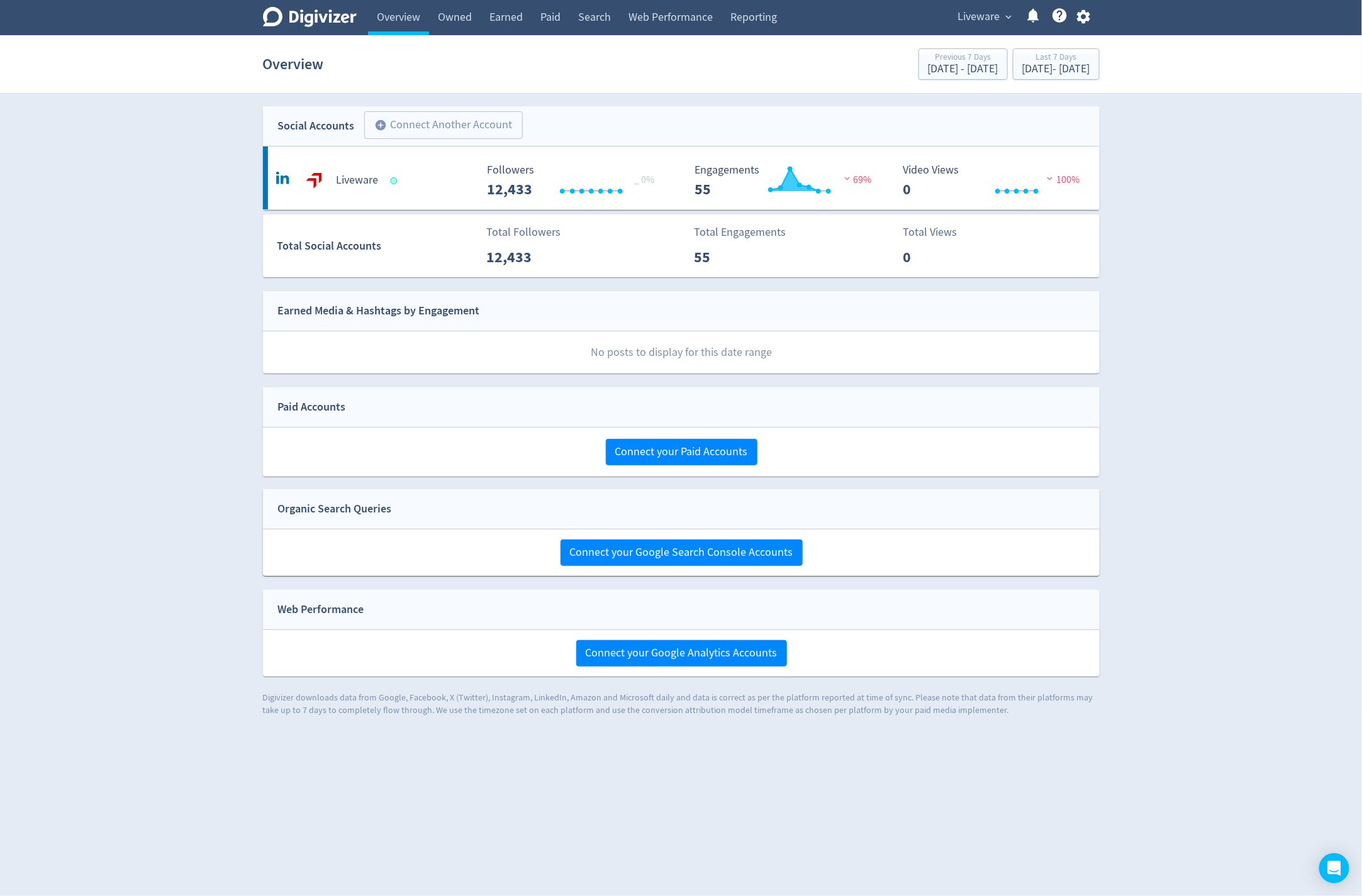
click at [1087, 7] on div "Liveware expand_more Help Center - Searchable support on using Digivizer" at bounding box center [1022, 17] width 155 height 35
click at [1087, 16] on icon "button" at bounding box center [1083, 17] width 13 height 14
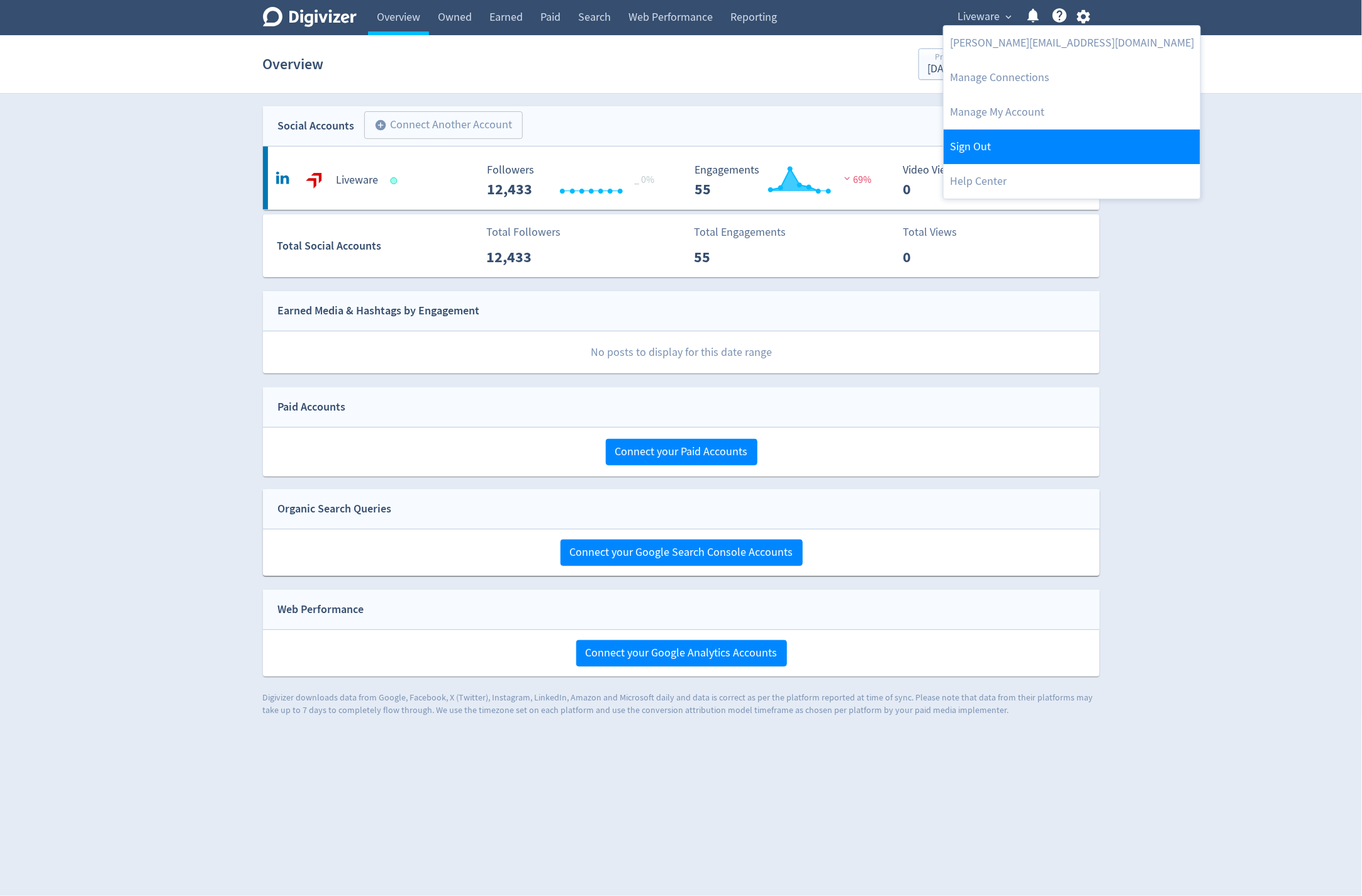
click at [1003, 140] on link "Sign Out" at bounding box center [1071, 146] width 256 height 34
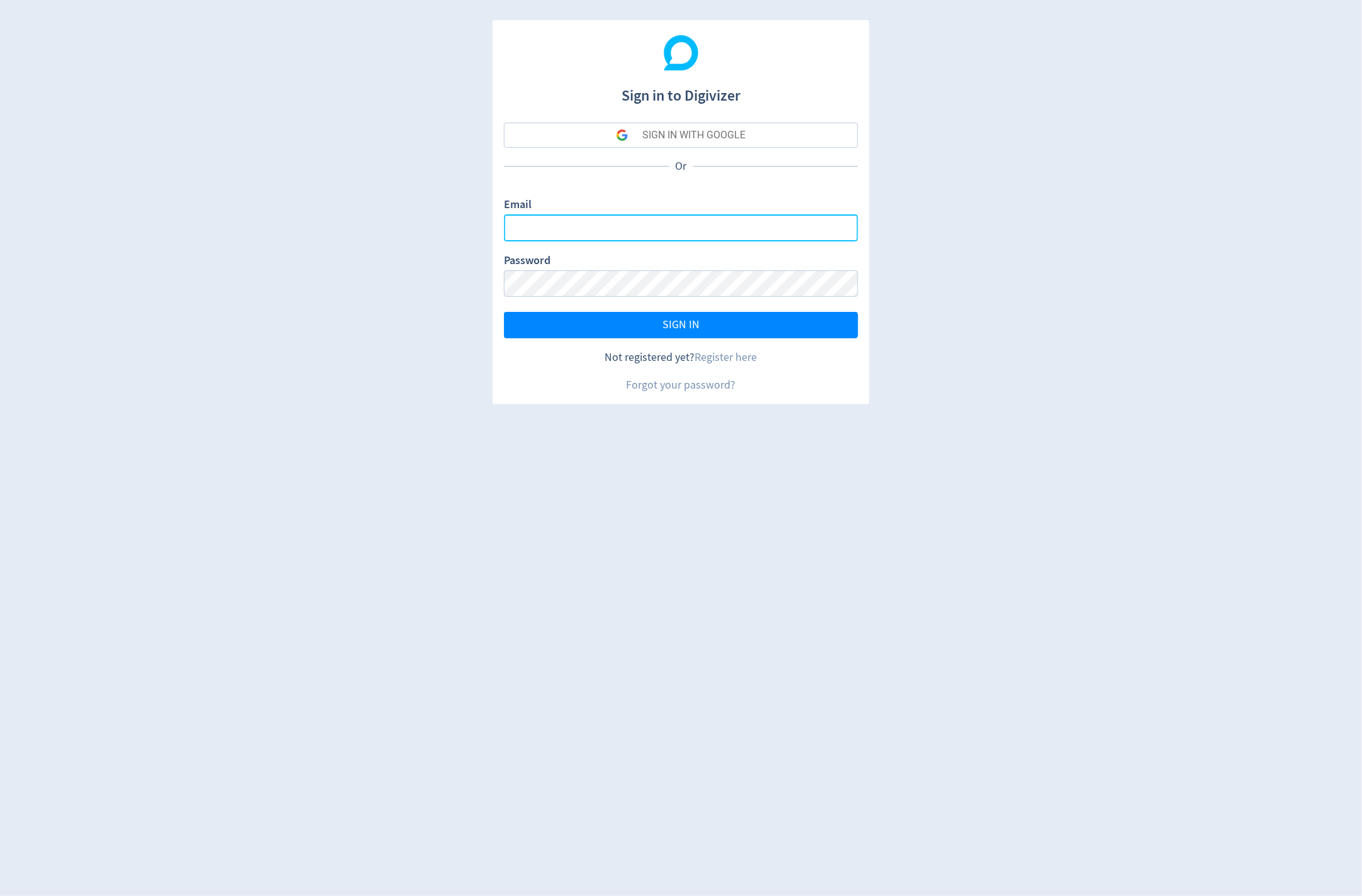
click at [673, 228] on input "Email" at bounding box center [680, 228] width 354 height 27
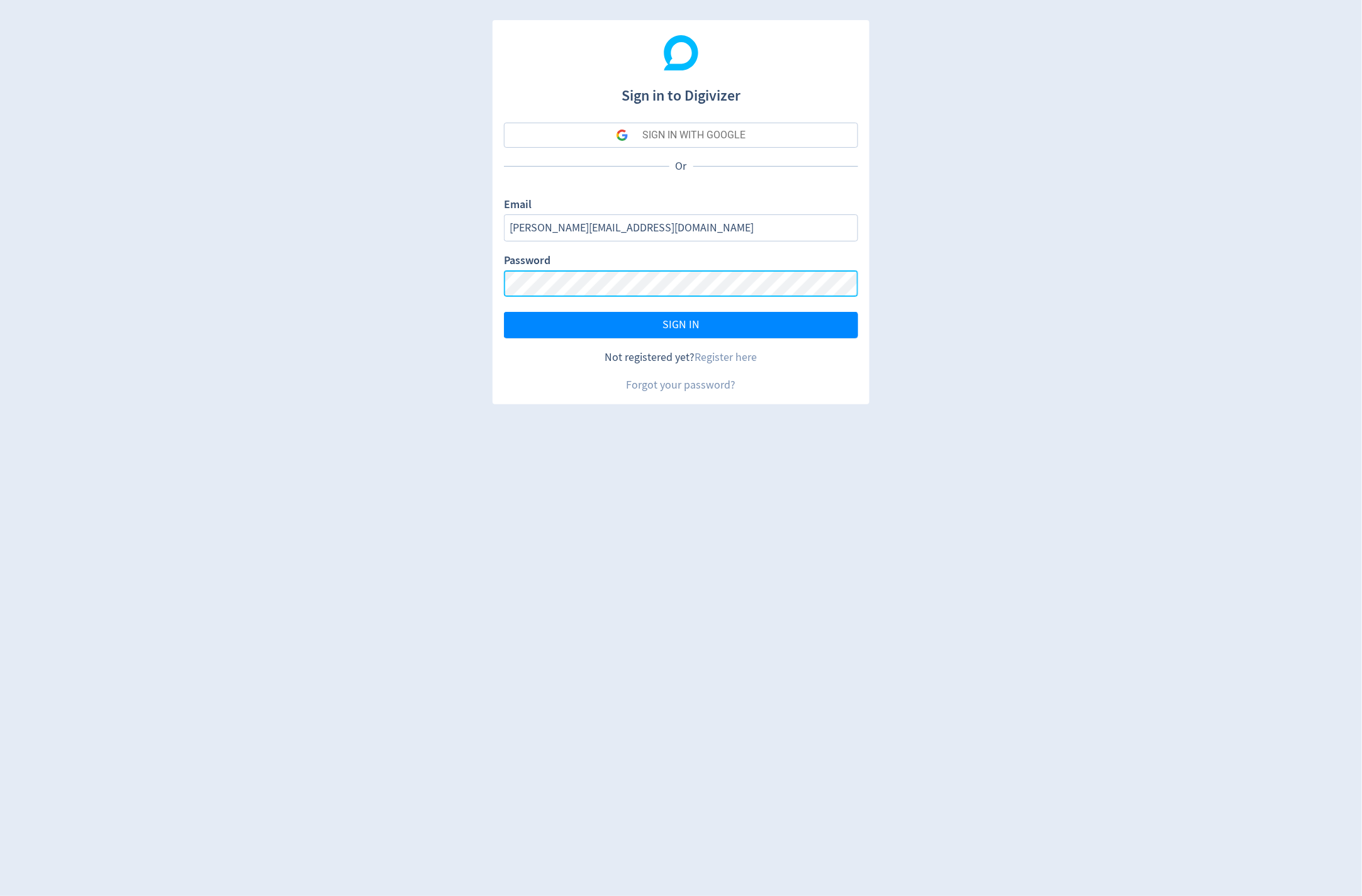
click at [504, 312] on button "SIGN IN" at bounding box center [680, 325] width 354 height 27
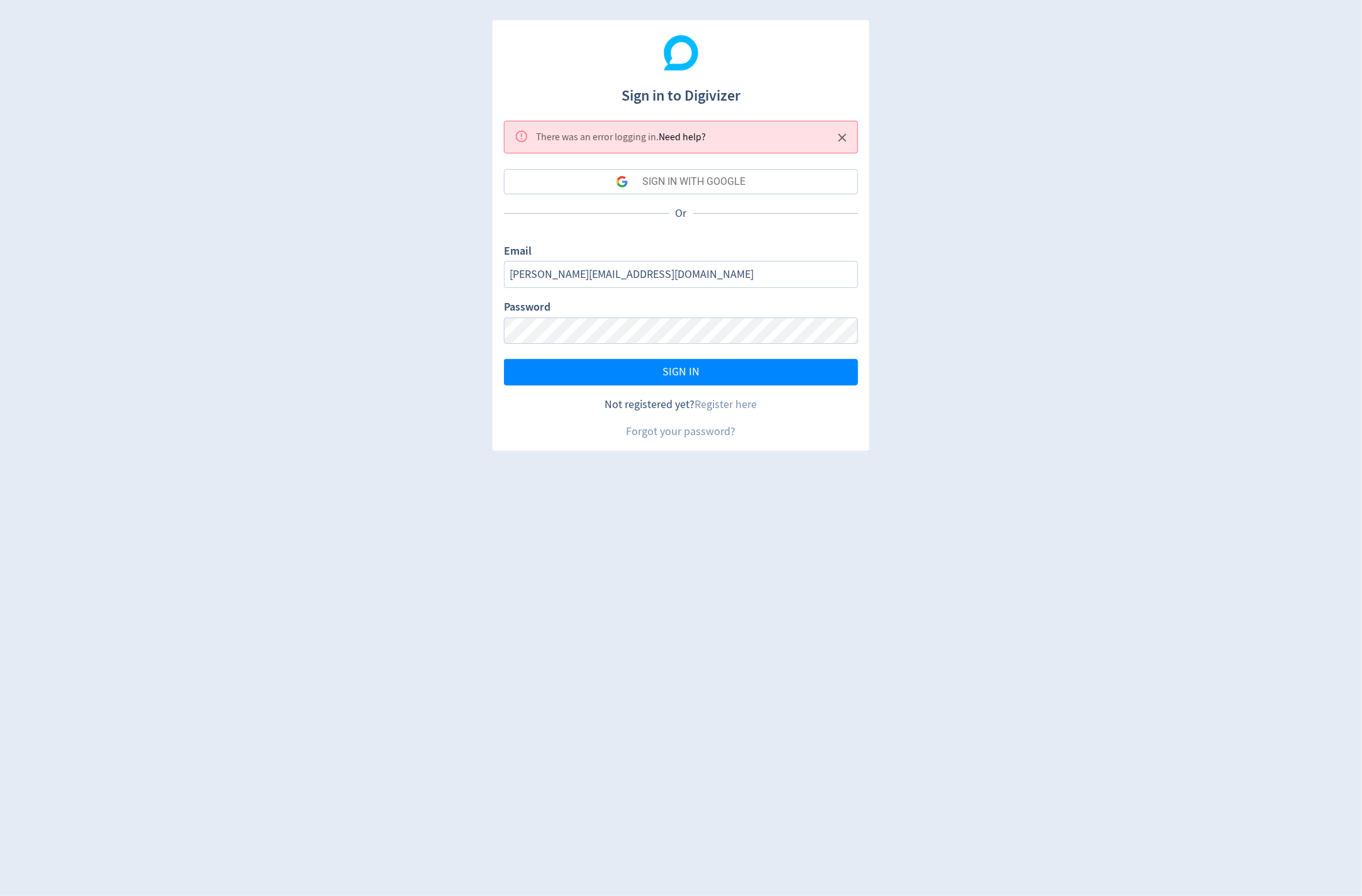
click at [697, 240] on div "There was an error logging in . Need help? SIGN IN WITH GOOGLE Or Email michael…" at bounding box center [680, 281] width 354 height 319
click at [599, 276] on input "[PERSON_NAME][EMAIL_ADDRESS][DOMAIN_NAME]" at bounding box center [680, 275] width 354 height 27
type input "[PERSON_NAME][EMAIL_ADDRESS][DOMAIN_NAME]"
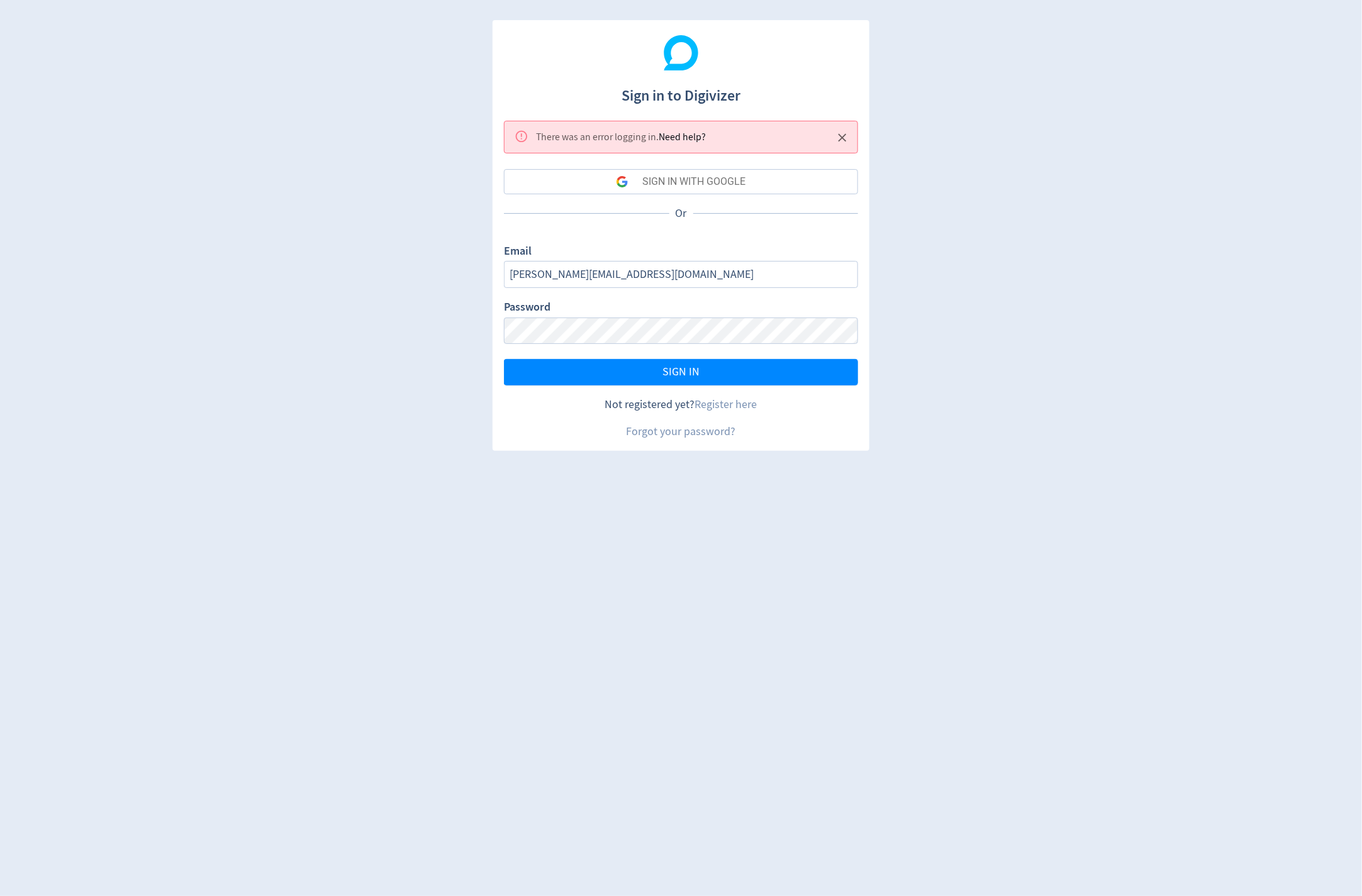
click at [642, 310] on div "Password" at bounding box center [680, 322] width 354 height 44
click at [655, 372] on button "SIGN IN" at bounding box center [680, 372] width 354 height 27
